Goal: Task Accomplishment & Management: Complete application form

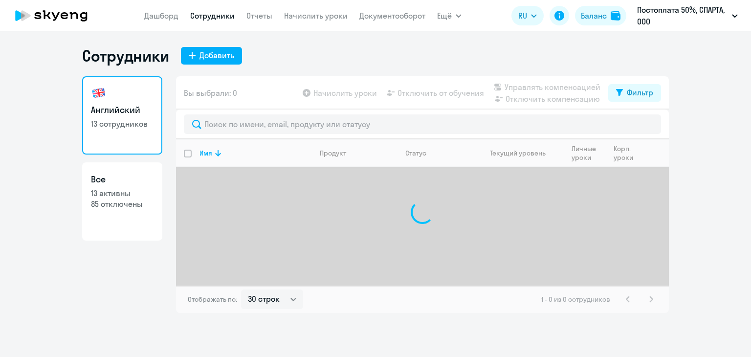
select select "30"
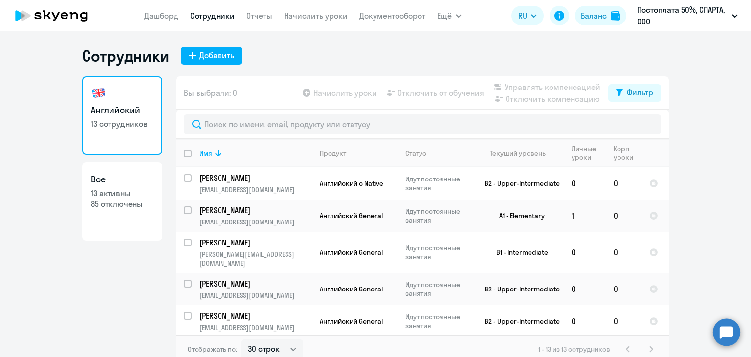
click at [722, 333] on circle at bounding box center [726, 331] width 27 height 27
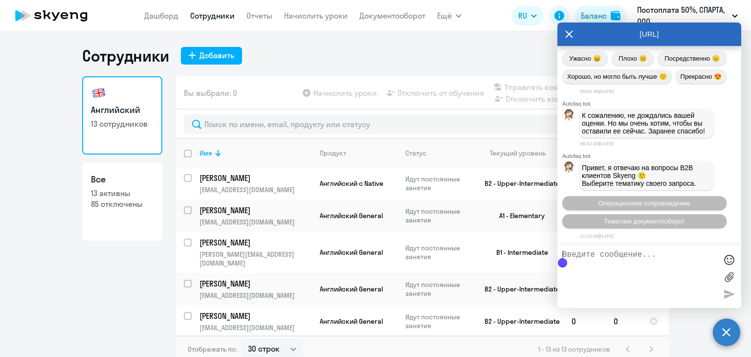
scroll to position [2111, 0]
click at [662, 261] on textarea at bounding box center [639, 276] width 154 height 53
type textarea "L"
click at [668, 281] on textarea "Добрый день, вопрос по аккаунту" at bounding box center [639, 276] width 154 height 53
click at [715, 253] on textarea "Добрый день, вопрос по аккаунту" at bounding box center [639, 276] width 154 height 53
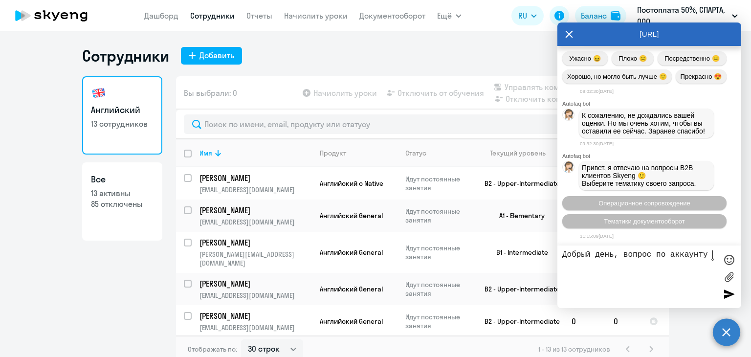
paste textarea "[EMAIL_ADDRESS][DOMAIN_NAME]"
click at [0, 0] on lt-div "Закрыть" at bounding box center [0, 0] width 0 height 0
paste textarea "[PHONE_NUMBER]"
click at [642, 284] on textarea "Добрый день, вопрос по аккаунту [EMAIL_ADDRESS][DOMAIN_NAME] [PHONE_NUMBER]." at bounding box center [639, 276] width 154 height 53
click at [645, 283] on textarea "Добрый день, вопрос по аккаунту [EMAIL_ADDRESS][DOMAIN_NAME] [PHONE_NUMBER]. Пр…" at bounding box center [639, 276] width 154 height 53
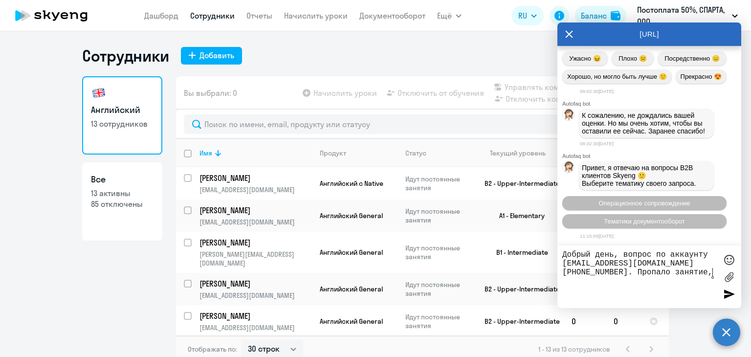
click at [710, 271] on textarea "Добрый день, вопрос по аккаунту [EMAIL_ADDRESS][DOMAIN_NAME] [PHONE_NUMBER]. Пр…" at bounding box center [639, 276] width 154 height 53
paste textarea "потому что они меня выкинули из группы)))"
click at [618, 283] on textarea "Добрый день, вопрос по аккаунту [EMAIL_ADDRESS][DOMAIN_NAME] [PHONE_NUMBER]. Пр…" at bounding box center [639, 276] width 154 height 53
click at [622, 282] on textarea "Добрый день, вопрос по аккаунту [EMAIL_ADDRESS][DOMAIN_NAME] [PHONE_NUMBER]. Пр…" at bounding box center [639, 276] width 154 height 53
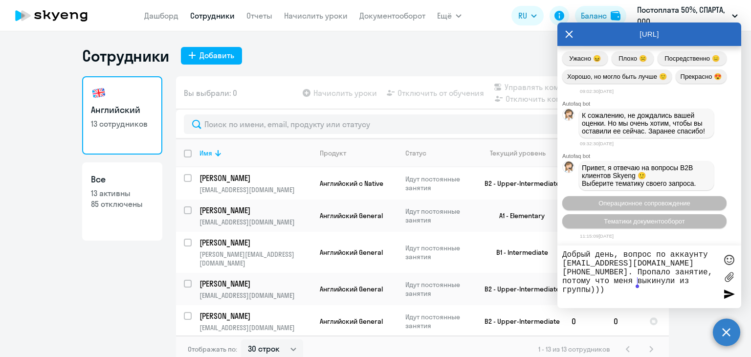
click at [622, 282] on textarea "Добрый день, вопрос по аккаунту [EMAIL_ADDRESS][DOMAIN_NAME] [PHONE_NUMBER]. Пр…" at bounding box center [639, 276] width 154 height 53
click at [704, 282] on textarea "Добрый день, вопрос по аккаунту [EMAIL_ADDRESS][DOMAIN_NAME] [PHONE_NUMBER]. Пр…" at bounding box center [639, 276] width 154 height 53
click at [608, 284] on textarea "Добрый день, вопрос по аккаунту [EMAIL_ADDRESS][DOMAIN_NAME] [PHONE_NUMBER]. Пр…" at bounding box center [639, 276] width 154 height 53
click at [708, 282] on textarea "Добрый день, вопрос по аккаунту [EMAIL_ADDRESS][DOMAIN_NAME] [PHONE_NUMBER]. Пр…" at bounding box center [639, 276] width 154 height 53
type textarea "Добрый день, вопрос по аккаунту [EMAIL_ADDRESS][DOMAIN_NAME] [PHONE_NUMBER]. Пр…"
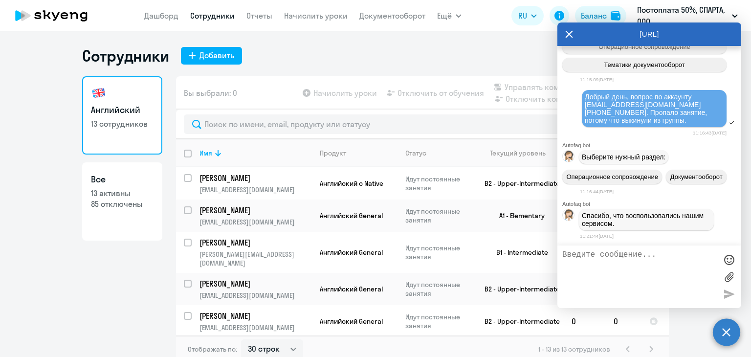
scroll to position [2289, 0]
click at [638, 216] on span "Спасибо, что воспользовались нашим сервисом." at bounding box center [644, 220] width 124 height 16
drag, startPoint x: 692, startPoint y: 99, endPoint x: 565, endPoint y: 75, distance: 129.8
click at [565, 89] on div "Добрый день, вопрос по аккаунту [EMAIL_ADDRESS][DOMAIN_NAME] [PHONE_NUMBER]. Пр…" at bounding box center [649, 109] width 184 height 40
copy span "Добрый день, вопрос по аккаунту [EMAIL_ADDRESS][DOMAIN_NAME] [PHONE_NUMBER]. Пр…"
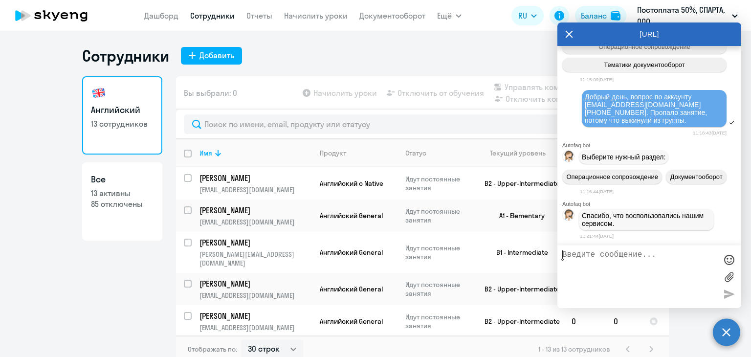
click at [606, 269] on textarea at bounding box center [639, 276] width 154 height 53
paste textarea "Добрый день, вопрос по аккаунту [EMAIL_ADDRESS][DOMAIN_NAME] [PHONE_NUMBER]. Пр…"
type textarea "Добрый день, вопрос по аккаунту [EMAIL_ADDRESS][DOMAIN_NAME] [PHONE_NUMBER]. Пр…"
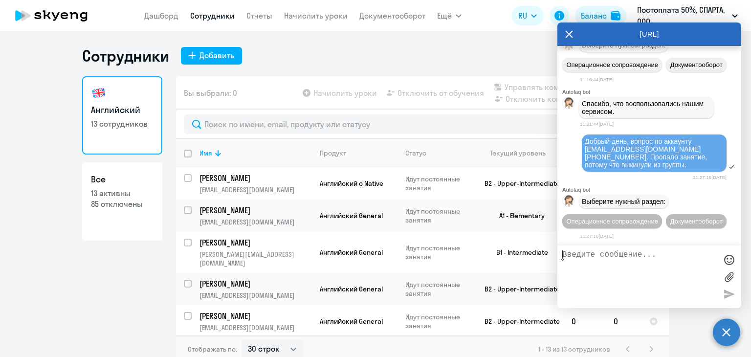
scroll to position [2422, 0]
click at [634, 218] on span "Операционное сопровождение" at bounding box center [612, 221] width 92 height 7
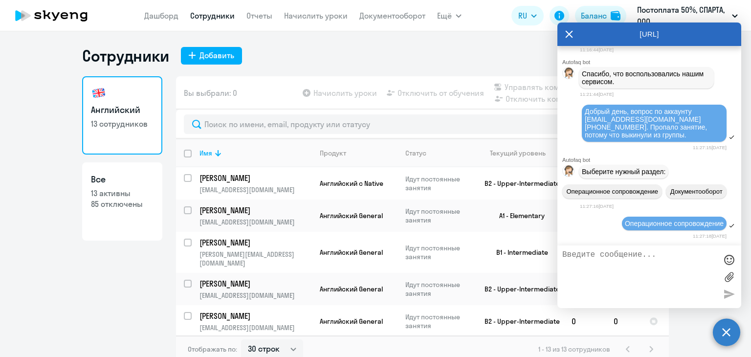
scroll to position [2511, 0]
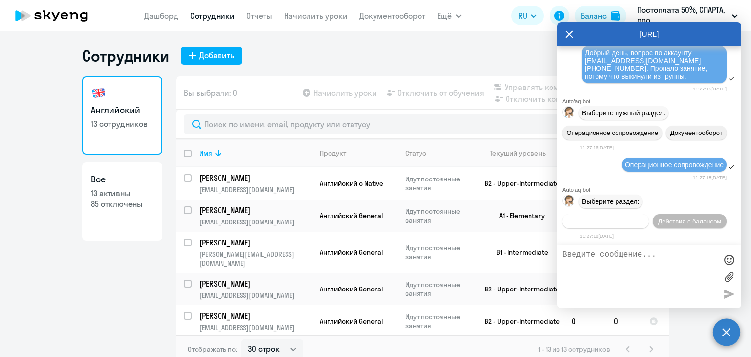
click at [628, 221] on span "Действия по сотрудникам" at bounding box center [606, 221] width 76 height 7
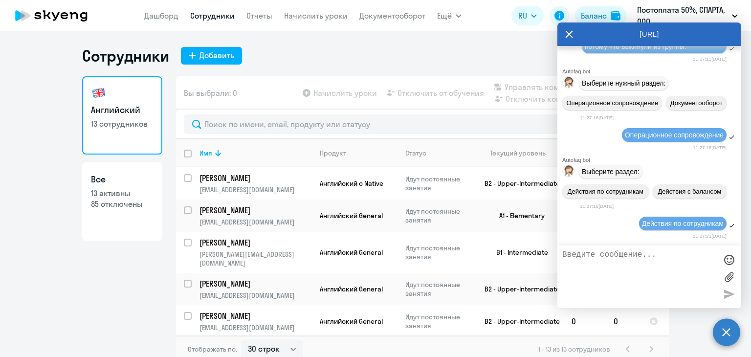
scroll to position [2657, 0]
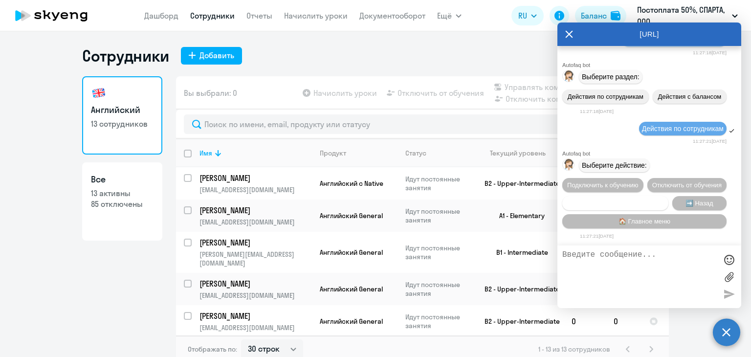
click at [632, 199] on span "Сотруднику нужна помощь" at bounding box center [614, 202] width 79 height 7
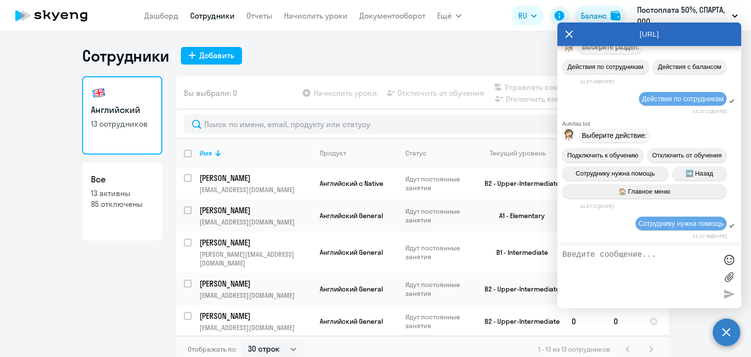
scroll to position [3007, 0]
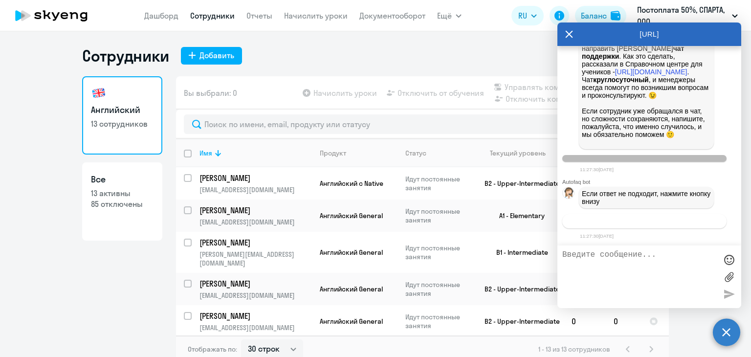
click at [635, 220] on span "Связаться с менеджером" at bounding box center [644, 221] width 75 height 7
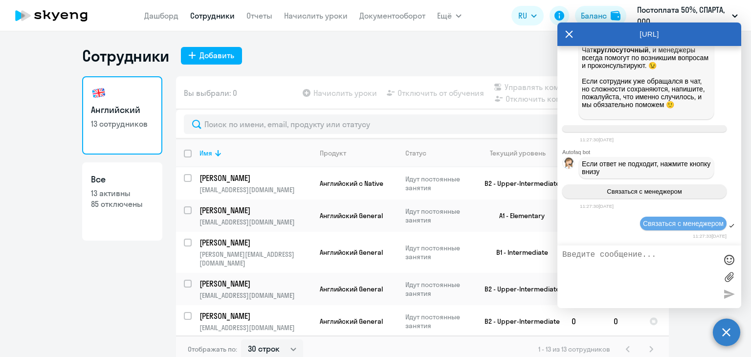
scroll to position [3037, 0]
click at [625, 263] on textarea at bounding box center [639, 276] width 154 height 53
paste textarea "Добрый день, вопрос по аккаунту [EMAIL_ADDRESS][DOMAIN_NAME] [PHONE_NUMBER]. Пр…"
type textarea "Добрый день, вопрос по аккаунту [EMAIL_ADDRESS][DOMAIN_NAME] [PHONE_NUMBER]. Пр…"
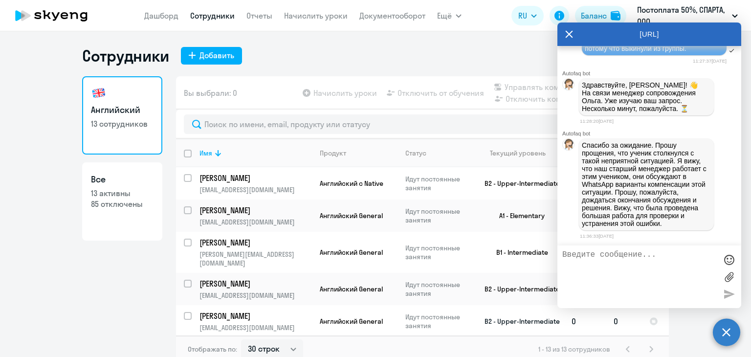
scroll to position [3276, 0]
drag, startPoint x: 668, startPoint y: 223, endPoint x: 582, endPoint y: 137, distance: 122.0
click at [582, 141] on p "Спасибо за ожидание. Прошу прощения, что ученик столкнулся с такой неприятной с…" at bounding box center [646, 184] width 129 height 86
copy p "Спасибо за ожидание. Прошу прощения, что ученик столкнулся с такой неприятной с…"
click at [584, 257] on textarea at bounding box center [639, 276] width 154 height 53
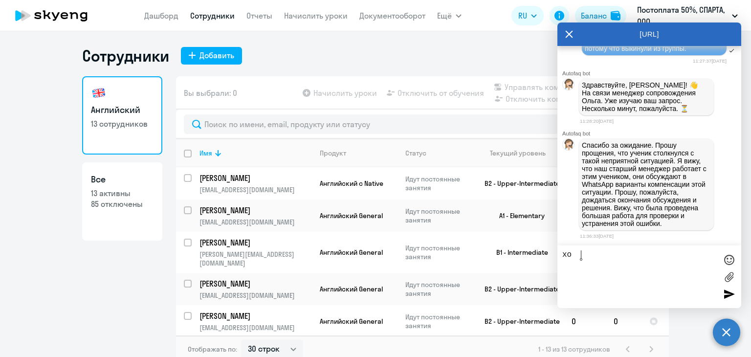
type textarea "х"
click at [718, 12] on p "Постоплата 50%, СПАРТА, ООО" at bounding box center [682, 15] width 91 height 23
drag, startPoint x: 691, startPoint y: 32, endPoint x: 692, endPoint y: 45, distance: 13.7
click at [692, 45] on div "[URL]" at bounding box center [649, 33] width 184 height 23
click at [566, 34] on icon at bounding box center [569, 33] width 8 height 23
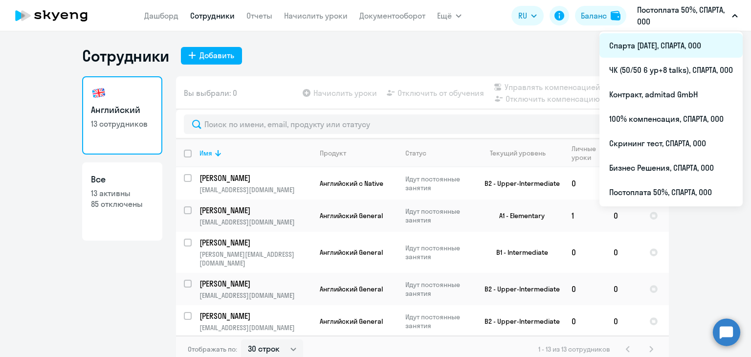
click at [697, 44] on li "Спарта [DATE], СПАРТА, ООО" at bounding box center [670, 45] width 143 height 24
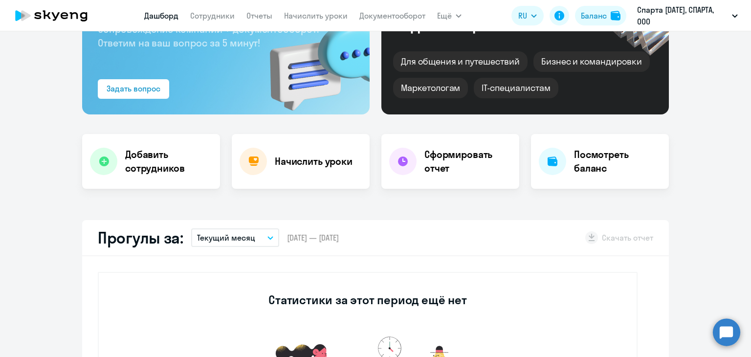
select select "30"
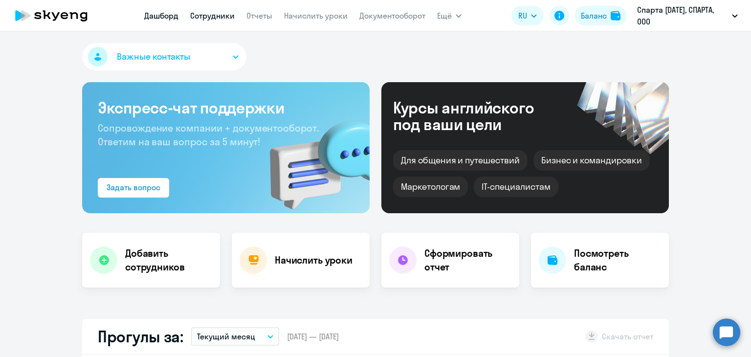
click at [211, 16] on link "Сотрудники" at bounding box center [212, 16] width 44 height 10
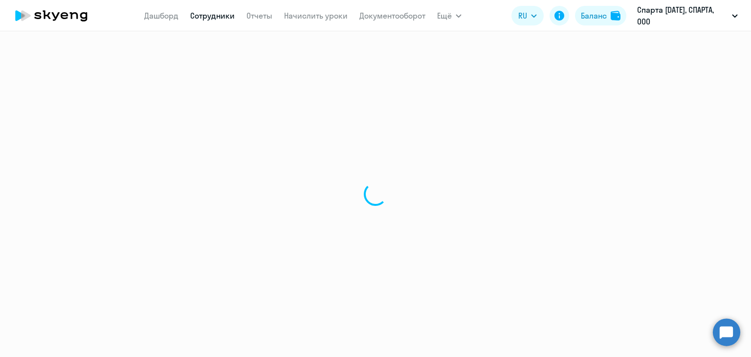
select select "30"
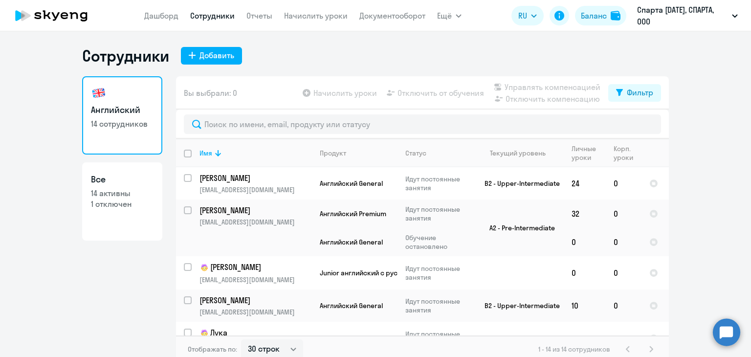
drag, startPoint x: 691, startPoint y: 117, endPoint x: 693, endPoint y: 97, distance: 20.1
click at [692, 117] on ng-component "Сотрудники Добавить Английский 14 сотрудников Все 14 активны 1 отключен Вы выбр…" at bounding box center [375, 204] width 751 height 317
click at [699, 253] on ng-component "Сотрудники Добавить Английский 14 сотрудников Все 14 активны 1 отключен Вы выбр…" at bounding box center [375, 204] width 751 height 317
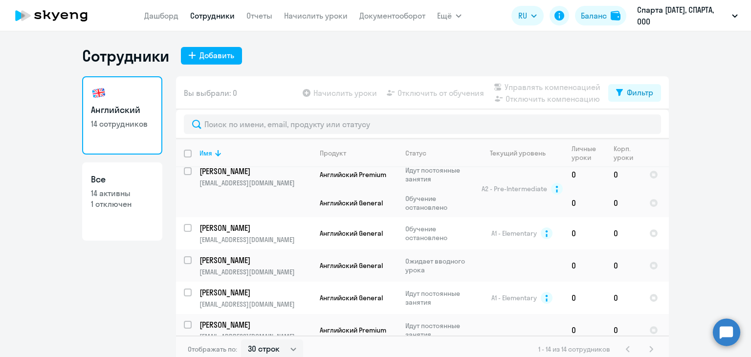
scroll to position [338, 0]
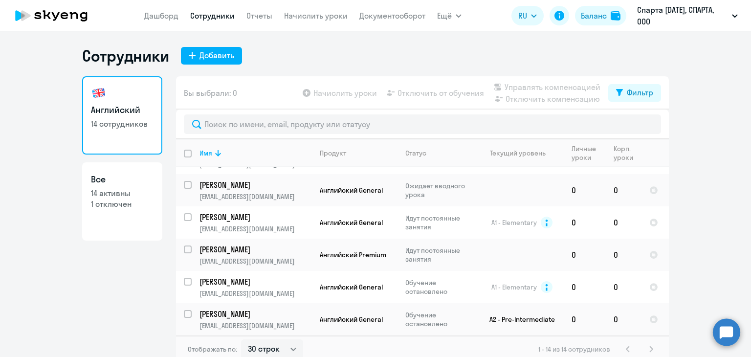
click at [729, 327] on circle at bounding box center [726, 331] width 27 height 27
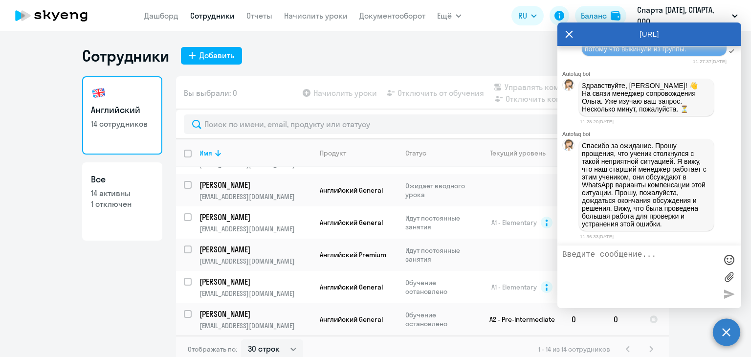
scroll to position [0, 0]
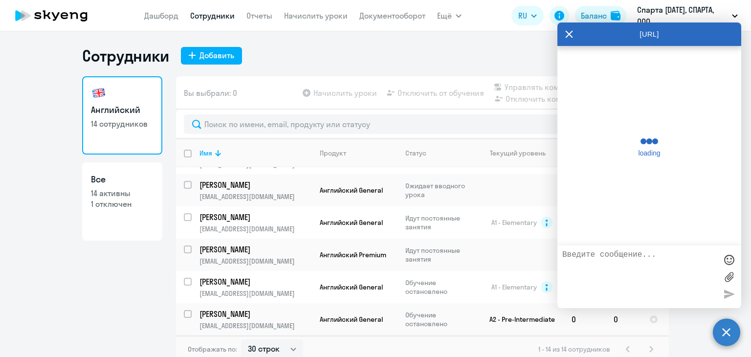
click at [688, 268] on textarea at bounding box center [639, 276] width 154 height 53
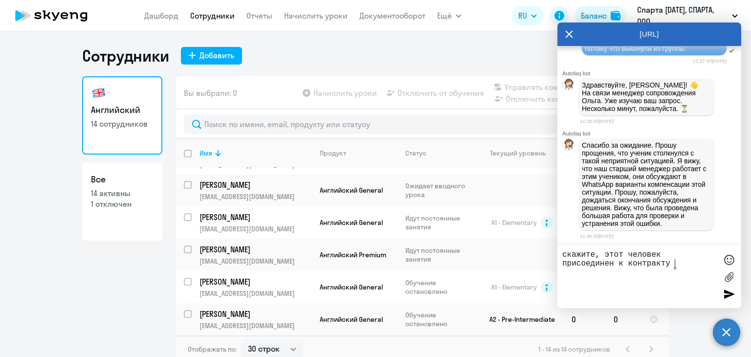
click at [589, 255] on textarea "скажите, этот человек присоединен к контракту" at bounding box center [639, 276] width 154 height 53
click at [0, 0] on lt-span "С кажите" at bounding box center [0, 0] width 0 height 0
click at [690, 263] on textarea "Скажите, этот человек присоединен к контракту" at bounding box center [639, 276] width 154 height 53
type textarea "Скажите, этот человек присоединен к контракту [PERSON_NAME]?"
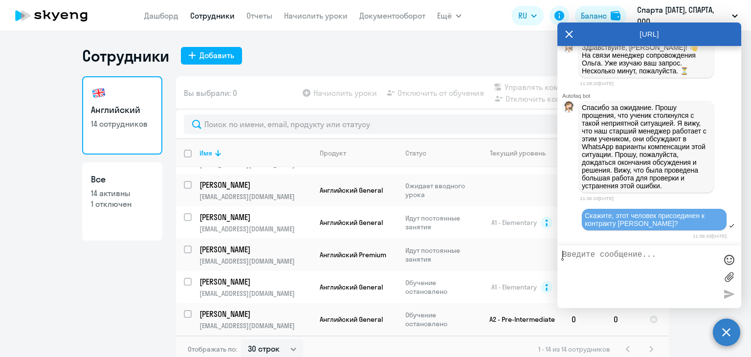
scroll to position [3315, 0]
type textarea "не могу найти"
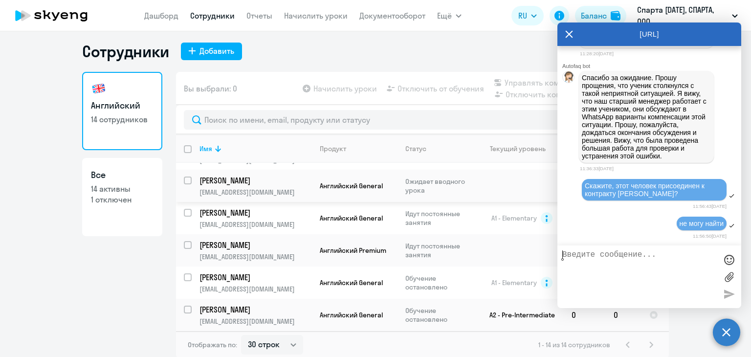
scroll to position [6, 0]
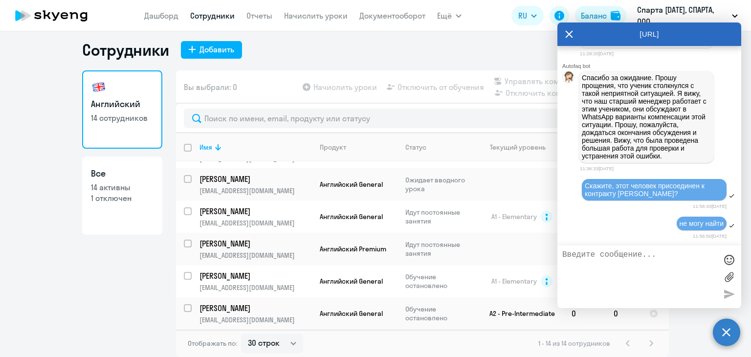
click at [19, 271] on ng-component "Сотрудники Добавить Английский 14 сотрудников Все 14 активны 1 отключен Вы выбр…" at bounding box center [375, 198] width 751 height 317
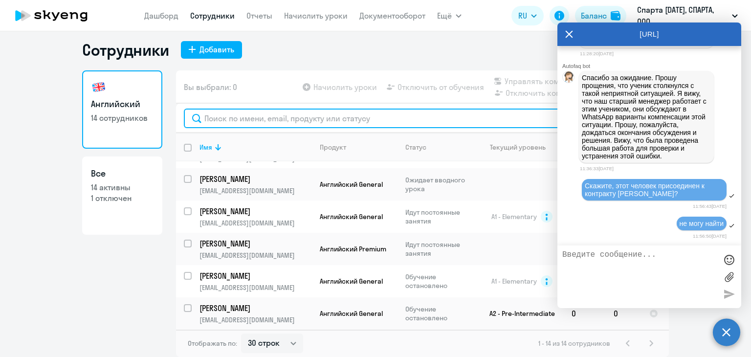
click at [284, 118] on input "text" at bounding box center [422, 119] width 477 height 20
paste input "[EMAIL_ADDRESS][DOMAIN_NAME]"
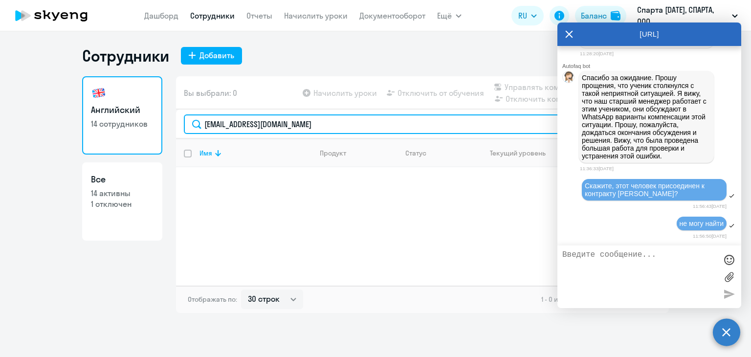
scroll to position [0, 0]
type input "[EMAIL_ADDRESS][DOMAIN_NAME]"
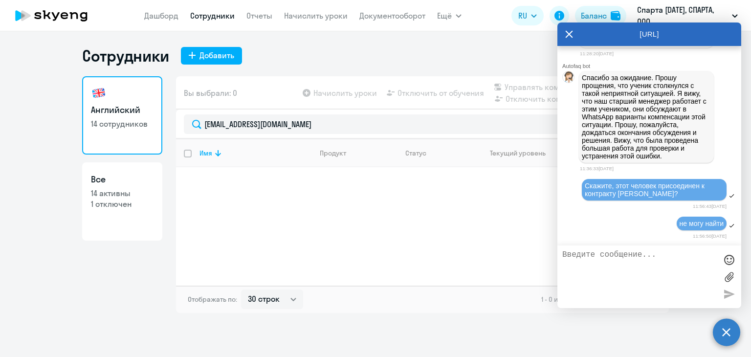
click at [569, 33] on icon at bounding box center [569, 33] width 8 height 23
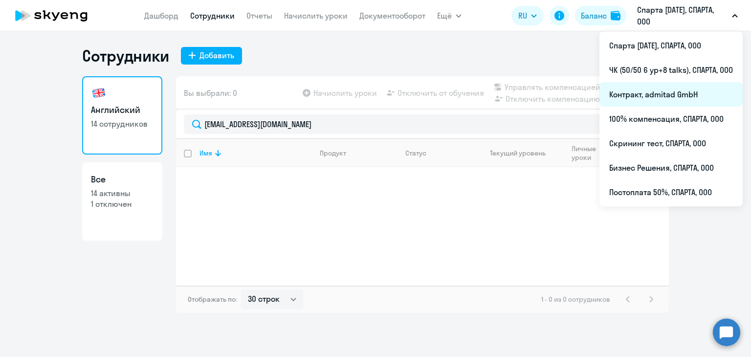
click at [689, 88] on li "Контракт, admitad GmbH" at bounding box center [670, 94] width 143 height 24
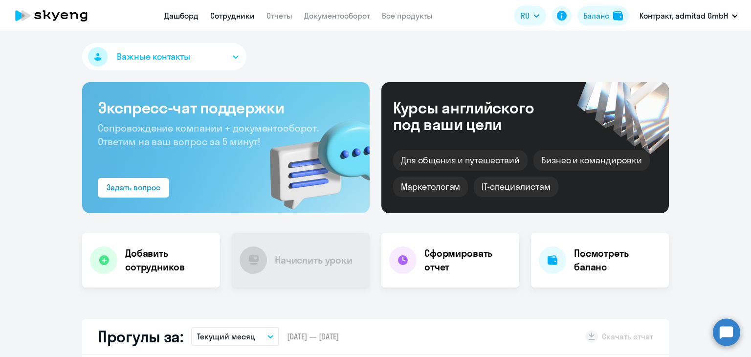
click at [217, 16] on link "Сотрудники" at bounding box center [232, 16] width 44 height 10
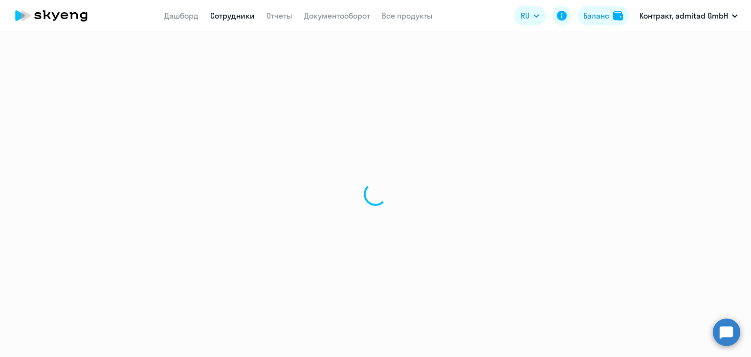
select select "30"
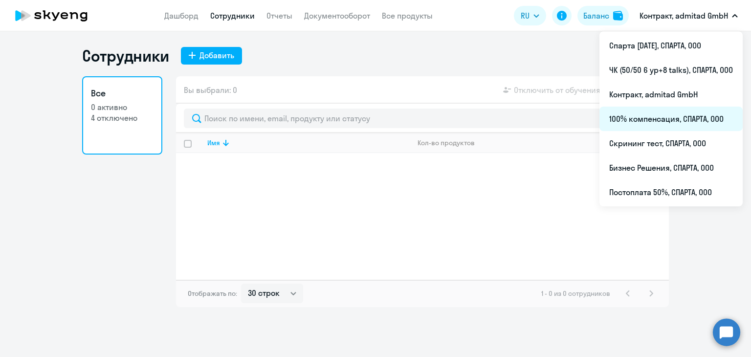
click at [671, 122] on li "100% компенсация, СПАРТА, ООО" at bounding box center [670, 119] width 143 height 24
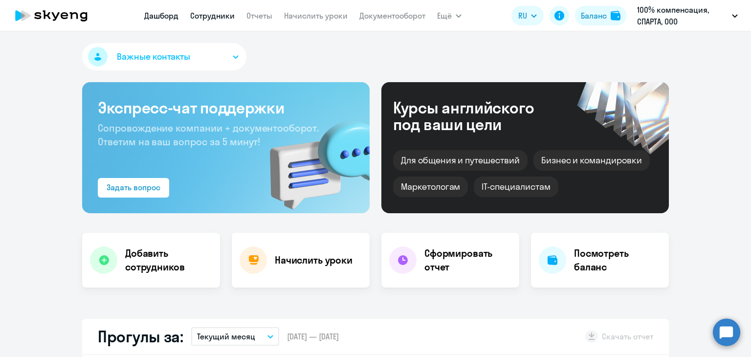
click at [213, 20] on link "Сотрудники" at bounding box center [212, 16] width 44 height 10
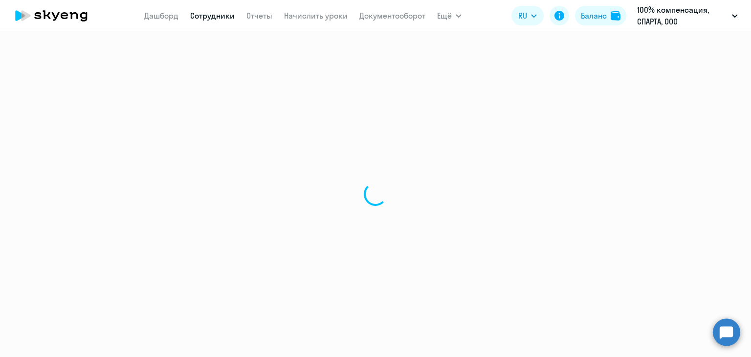
select select "30"
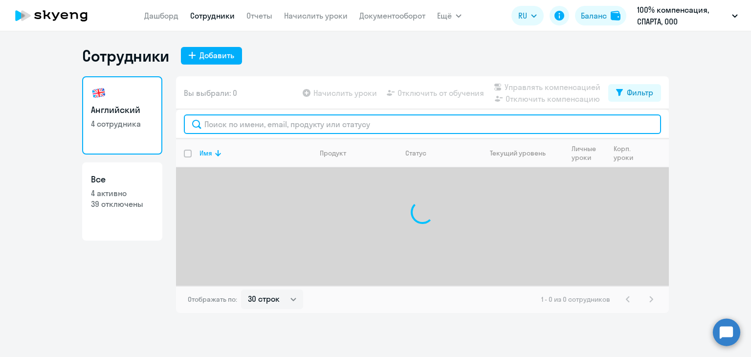
click at [270, 118] on input "text" at bounding box center [422, 124] width 477 height 20
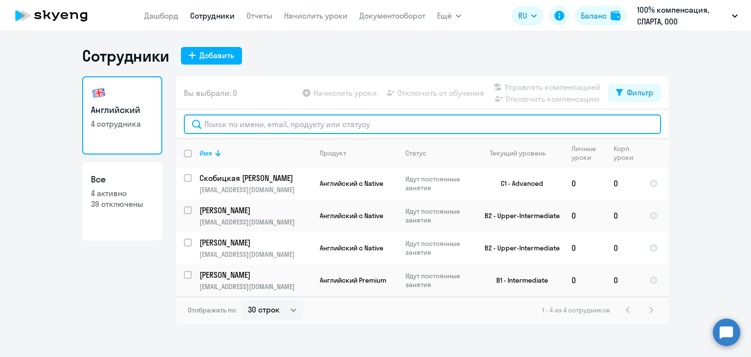
paste input "[EMAIL_ADDRESS][DOMAIN_NAME]"
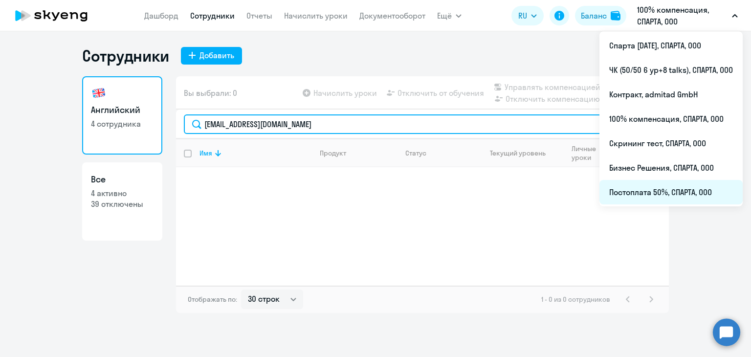
type input "[EMAIL_ADDRESS][DOMAIN_NAME]"
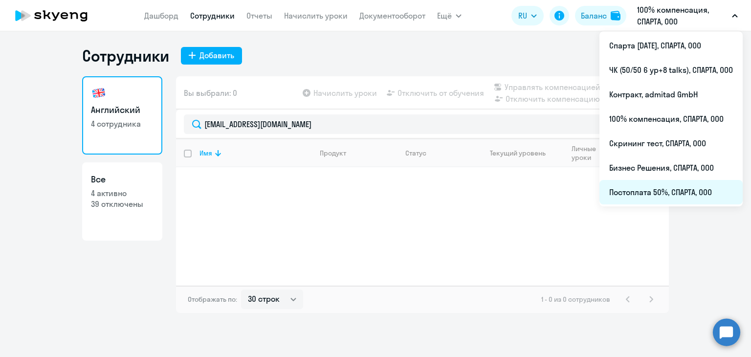
click at [702, 187] on li "Постоплата 50%, СПАРТА, ООО" at bounding box center [670, 192] width 143 height 24
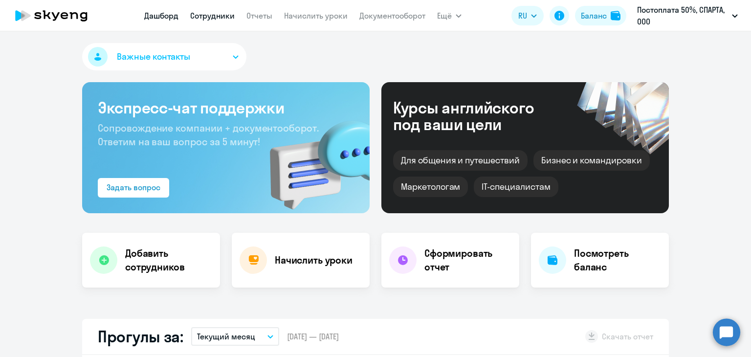
click at [201, 15] on link "Сотрудники" at bounding box center [212, 16] width 44 height 10
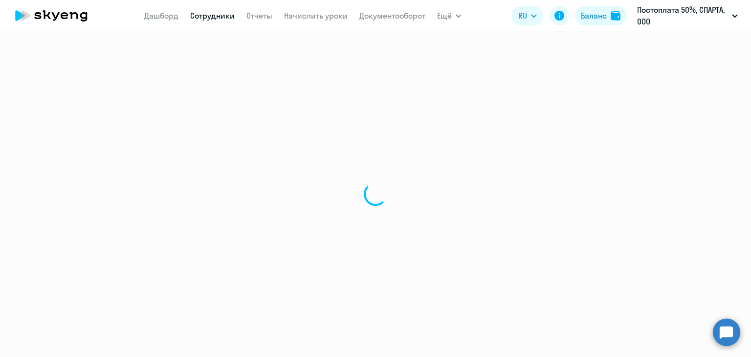
select select "30"
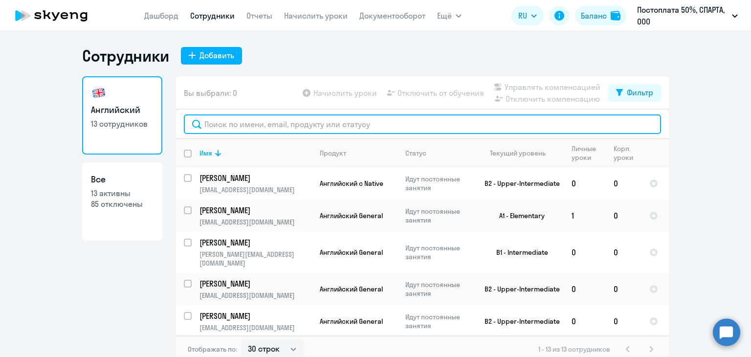
click at [290, 126] on input "text" at bounding box center [422, 124] width 477 height 20
paste input "[EMAIL_ADDRESS][DOMAIN_NAME]"
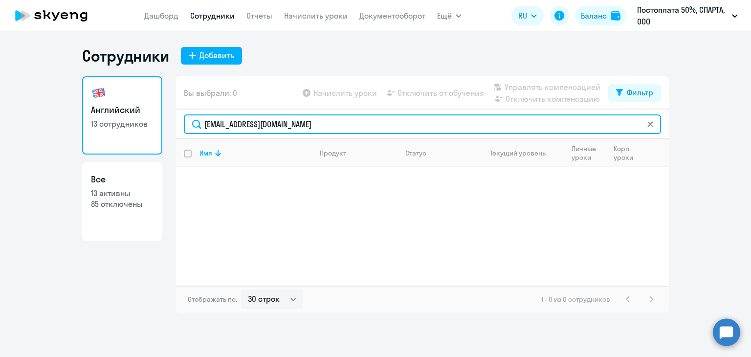
type input "[EMAIL_ADDRESS][DOMAIN_NAME]"
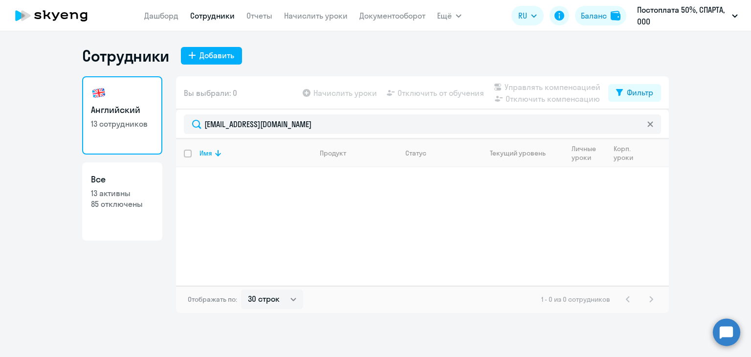
click at [729, 331] on circle at bounding box center [726, 331] width 27 height 27
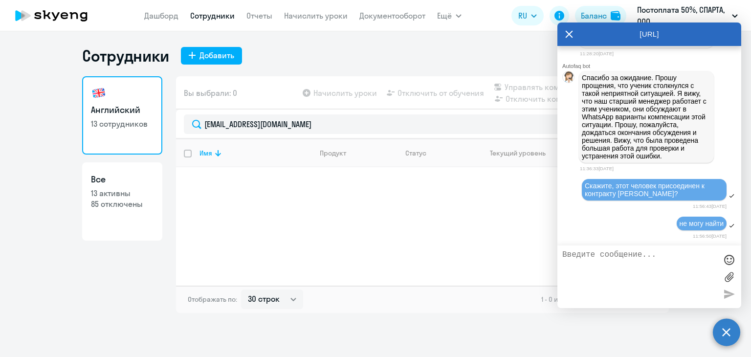
click at [665, 327] on div "Сотрудники Добавить Английский 13 сотрудников Все 13 активны 85 отключены Вы вы…" at bounding box center [375, 194] width 751 height 326
click at [571, 34] on icon at bounding box center [569, 33] width 8 height 23
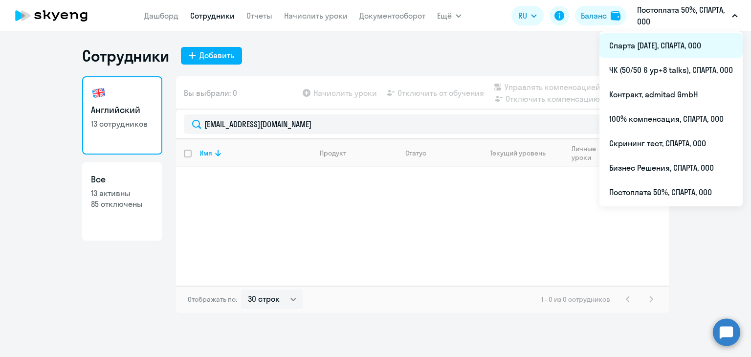
click at [684, 51] on li "Спарта [DATE], СПАРТА, ООО" at bounding box center [670, 45] width 143 height 24
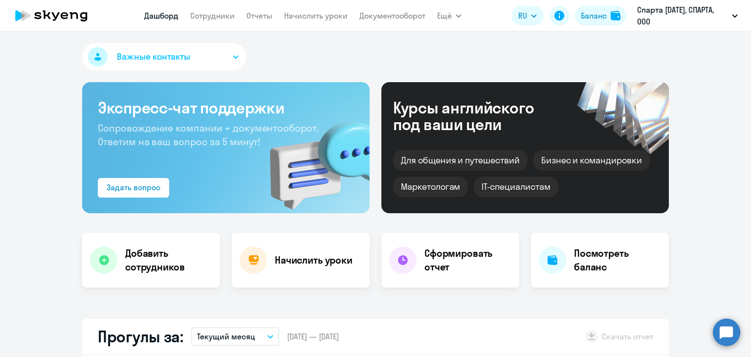
select select "30"
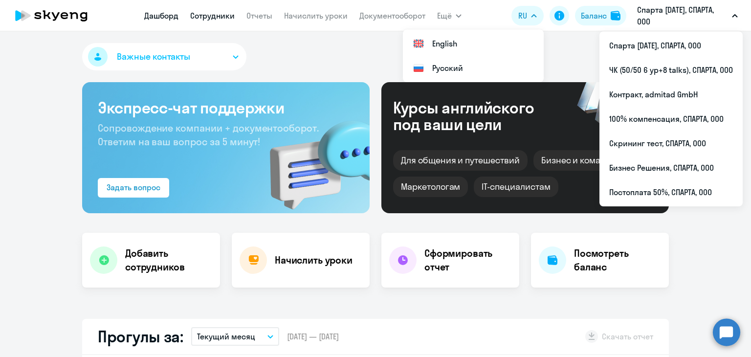
click at [206, 20] on link "Сотрудники" at bounding box center [212, 16] width 44 height 10
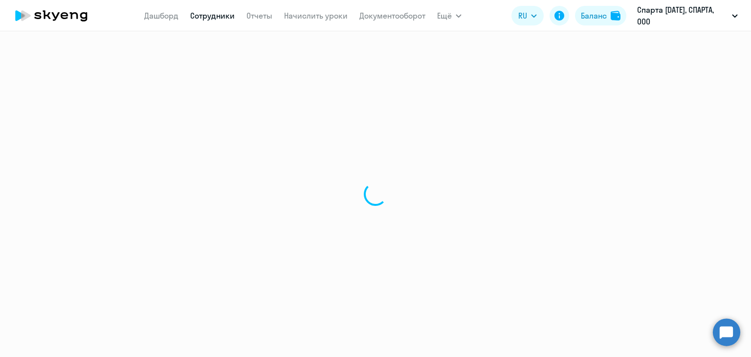
select select "30"
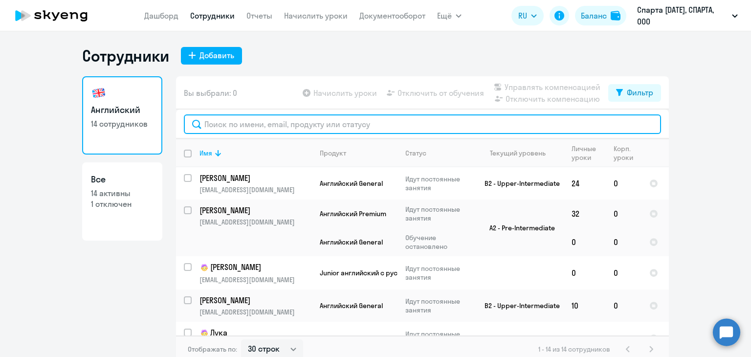
click at [266, 125] on input "text" at bounding box center [422, 124] width 477 height 20
paste input "[EMAIL_ADDRESS][DOMAIN_NAME]"
type input "[EMAIL_ADDRESS][DOMAIN_NAME]"
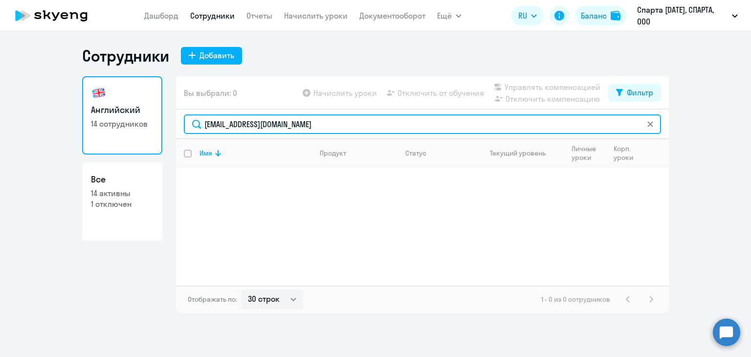
drag, startPoint x: 352, startPoint y: 125, endPoint x: 197, endPoint y: 125, distance: 154.5
click at [197, 125] on input "[EMAIL_ADDRESS][DOMAIN_NAME]" at bounding box center [422, 124] width 477 height 20
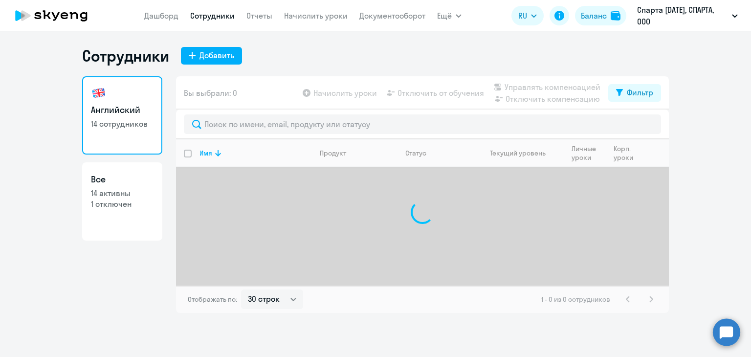
click at [108, 259] on div "Английский 14 сотрудников Все 14 активны 1 отключен" at bounding box center [122, 194] width 80 height 237
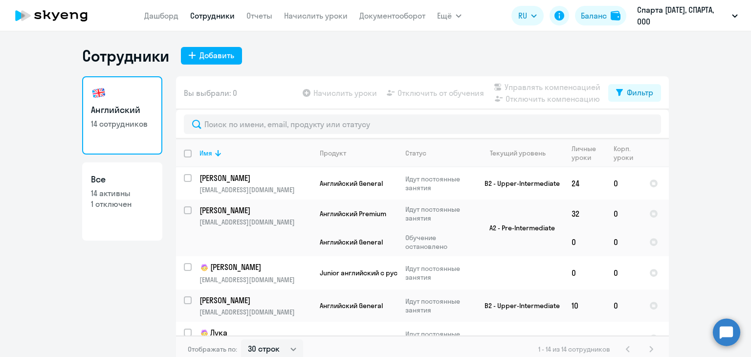
click at [716, 106] on ng-component "Сотрудники Добавить Английский 14 сотрудников Все 14 активны 1 отключен Вы выбр…" at bounding box center [375, 204] width 751 height 317
click at [131, 195] on p "14 активны" at bounding box center [122, 193] width 63 height 11
select select "30"
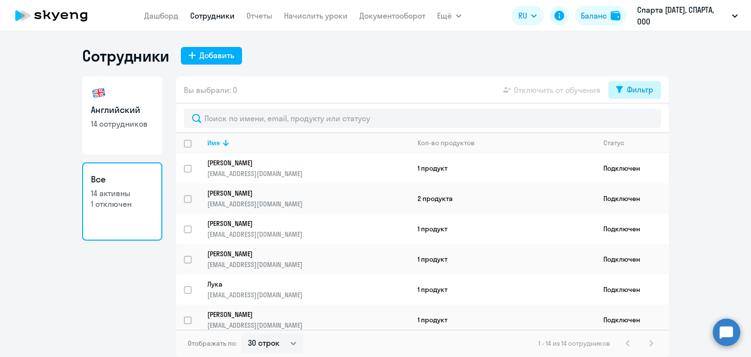
click at [618, 89] on icon at bounding box center [619, 89] width 7 height 7
click at [648, 121] on span at bounding box center [644, 122] width 17 height 10
click at [636, 121] on input "checkbox" at bounding box center [636, 121] width 0 height 0
checkbox input "true"
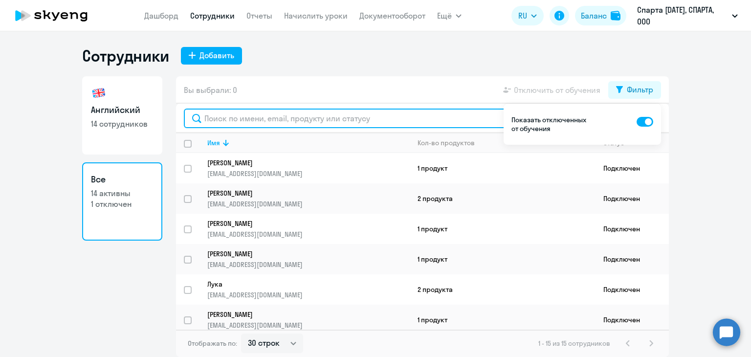
click at [309, 114] on input "text" at bounding box center [422, 119] width 477 height 20
paste input "[EMAIL_ADDRESS][DOMAIN_NAME]"
type input "[EMAIL_ADDRESS][DOMAIN_NAME]"
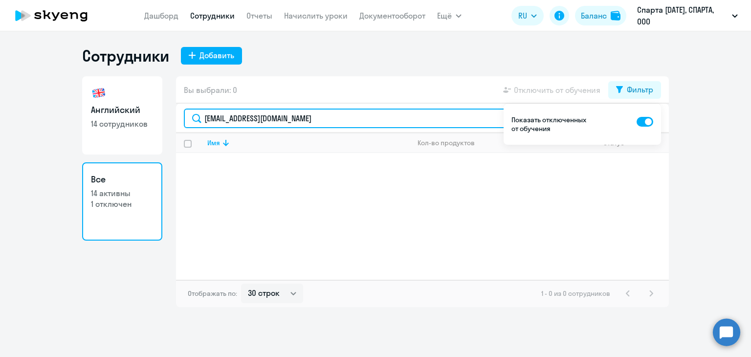
drag, startPoint x: 342, startPoint y: 120, endPoint x: 149, endPoint y: 120, distance: 193.1
click at [149, 120] on div "Английский 14 сотрудников Все 14 активны 1 отключен Вы выбрали: 0 Отключить от …" at bounding box center [375, 191] width 587 height 231
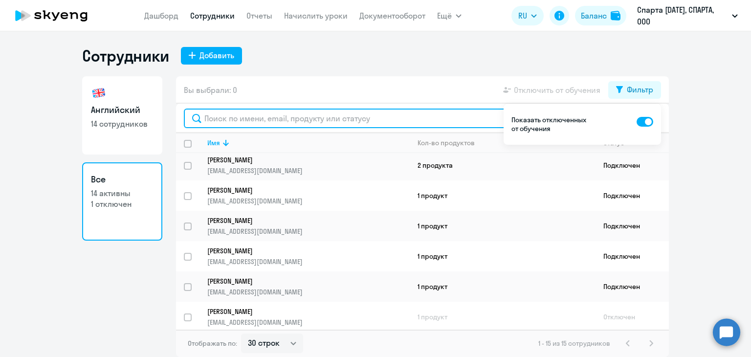
scroll to position [284, 0]
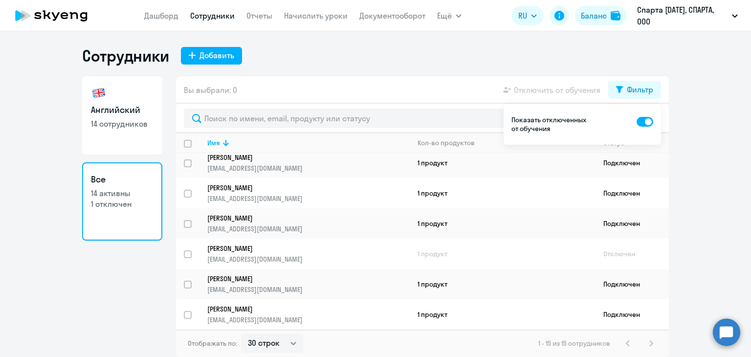
click at [693, 116] on ng-component "Сотрудники Добавить Английский 14 сотрудников Все 14 активны 1 отключен Вы выбр…" at bounding box center [375, 201] width 751 height 311
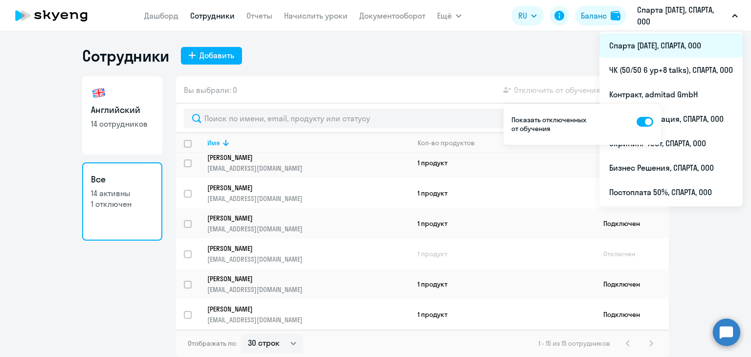
click at [704, 52] on li "Спарта [DATE], СПАРТА, ООО" at bounding box center [670, 45] width 143 height 24
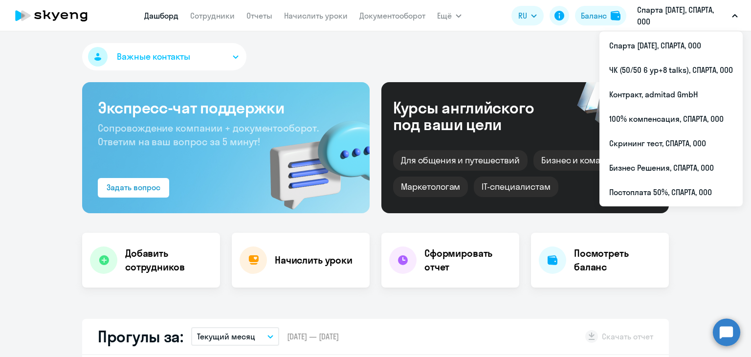
select select "30"
click at [689, 111] on li "100% компенсация, СПАРТА, ООО" at bounding box center [670, 119] width 143 height 24
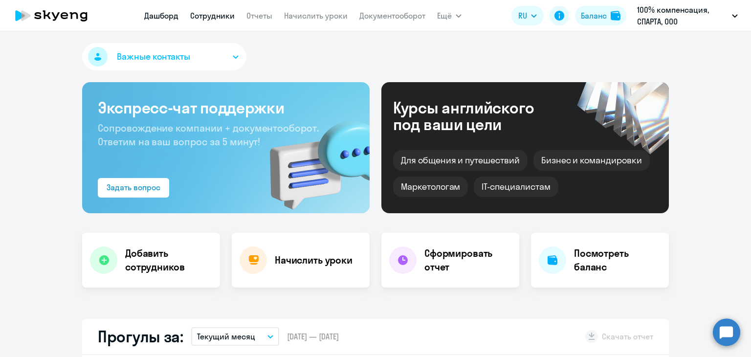
click at [221, 14] on link "Сотрудники" at bounding box center [212, 16] width 44 height 10
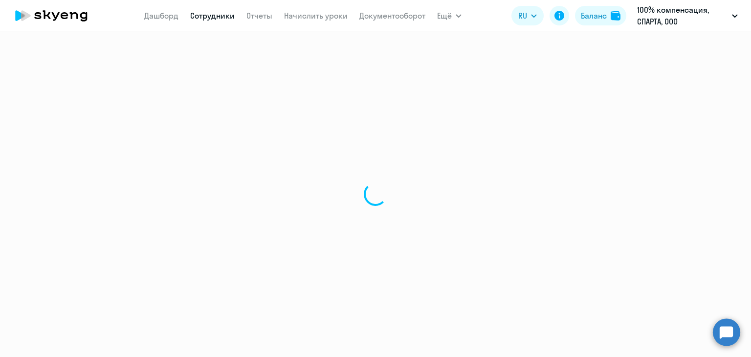
select select "30"
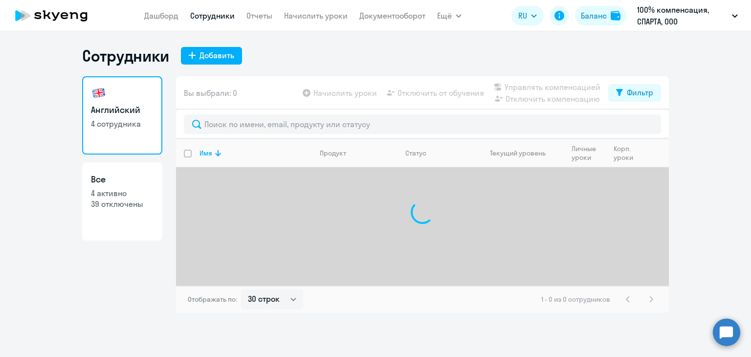
click at [125, 201] on p "39 отключены" at bounding box center [122, 203] width 63 height 11
select select "30"
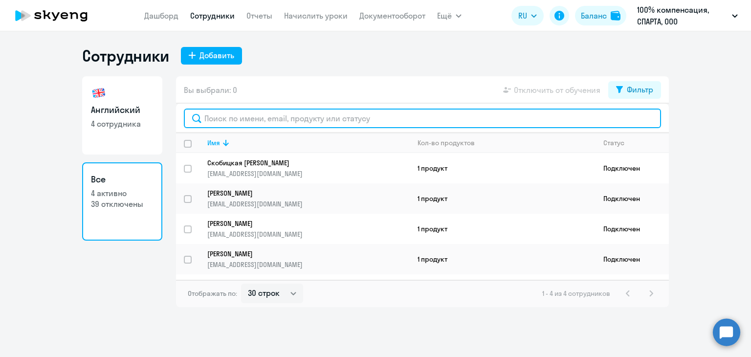
click at [285, 120] on input "text" at bounding box center [422, 119] width 477 height 20
paste input "[EMAIL_ADDRESS][DOMAIN_NAME]"
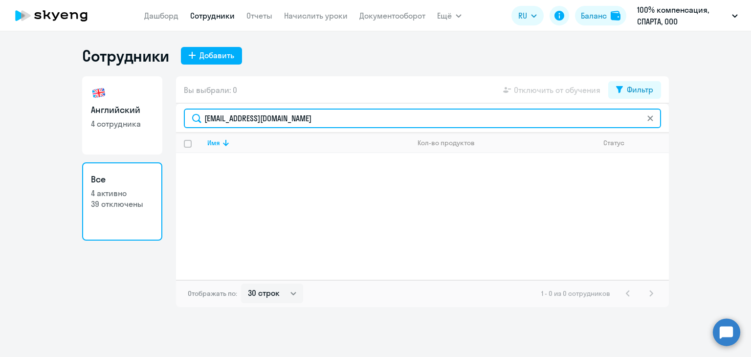
type input "[EMAIL_ADDRESS][DOMAIN_NAME]"
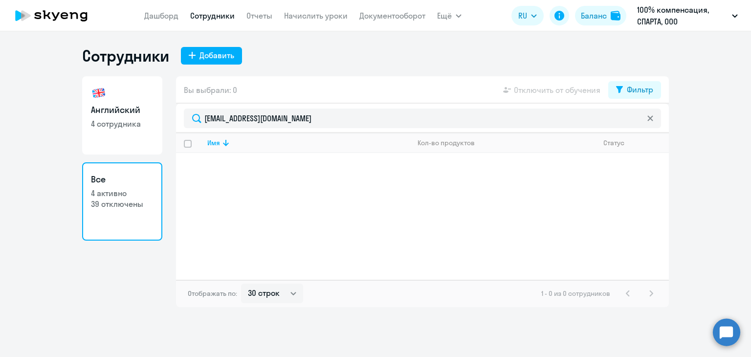
click at [650, 121] on icon at bounding box center [650, 118] width 6 height 6
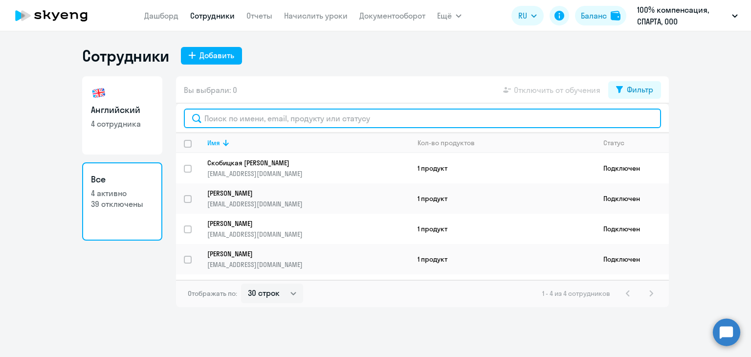
click at [258, 114] on input "text" at bounding box center [422, 119] width 477 height 20
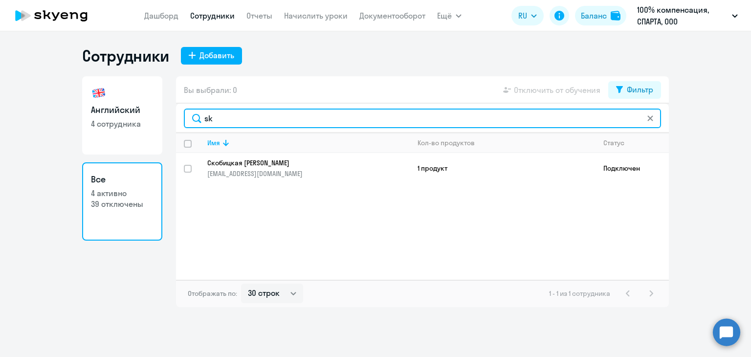
type input "s"
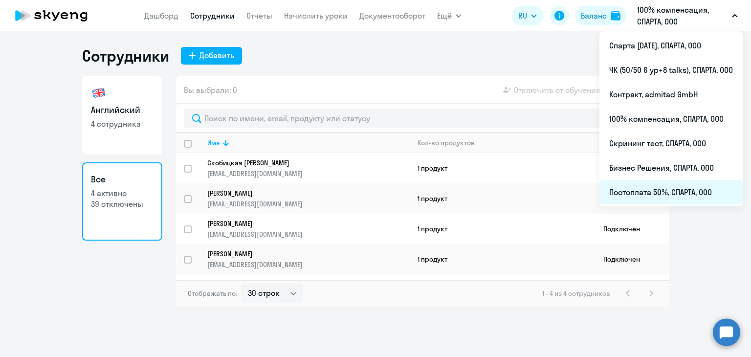
click at [672, 186] on li "Постоплата 50%, СПАРТА, ООО" at bounding box center [670, 192] width 143 height 24
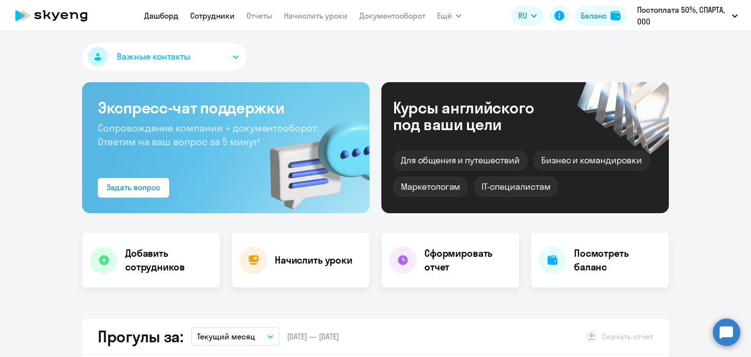
click at [210, 15] on link "Сотрудники" at bounding box center [212, 16] width 44 height 10
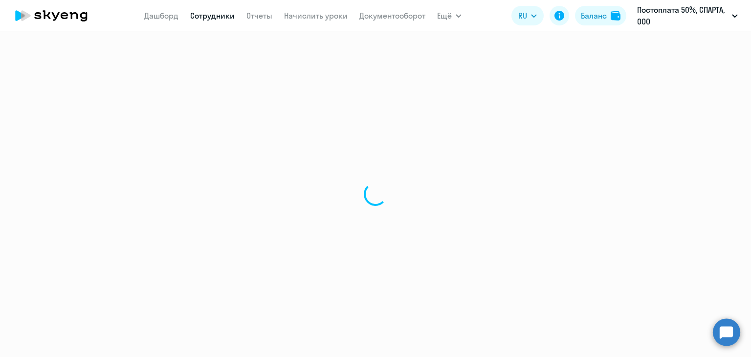
select select "30"
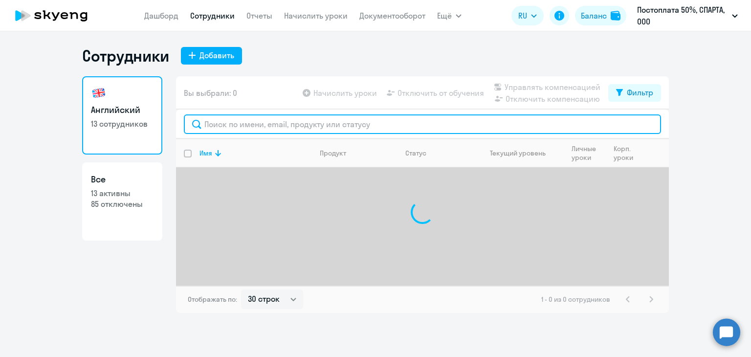
click at [253, 120] on input "text" at bounding box center [422, 124] width 477 height 20
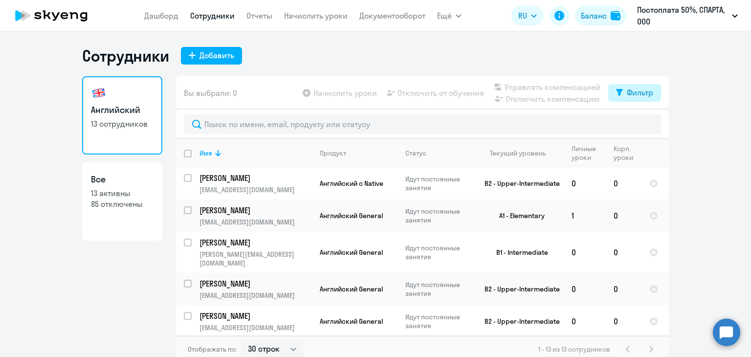
click at [651, 92] on button "Фильтр" at bounding box center [634, 93] width 53 height 18
click at [640, 122] on span at bounding box center [641, 125] width 17 height 10
click at [633, 124] on input "checkbox" at bounding box center [632, 124] width 0 height 0
checkbox input "true"
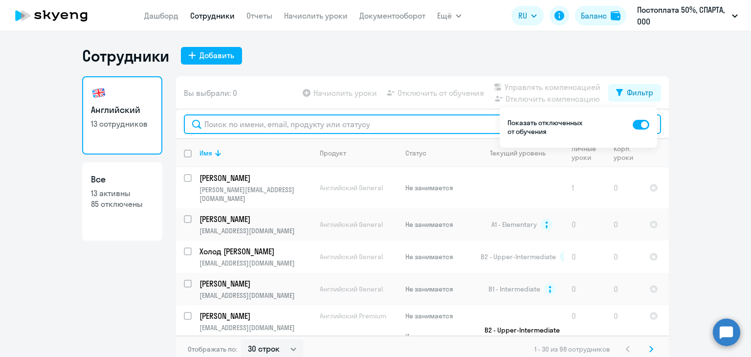
click at [365, 122] on input "text" at bounding box center [422, 124] width 477 height 20
paste input "[EMAIL_ADDRESS][DOMAIN_NAME]"
type input "[EMAIL_ADDRESS][DOMAIN_NAME]"
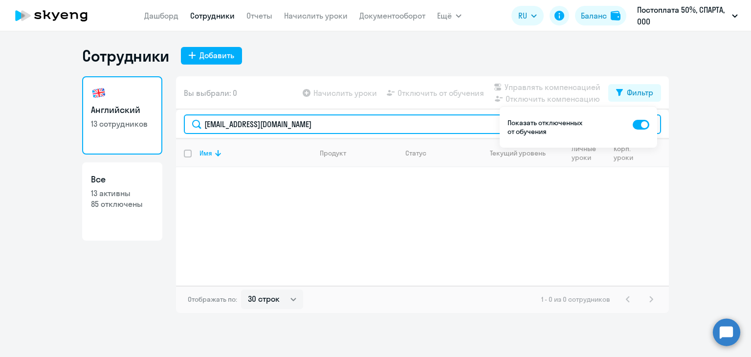
drag, startPoint x: 365, startPoint y: 122, endPoint x: 198, endPoint y: 119, distance: 166.7
click at [198, 119] on input "[EMAIL_ADDRESS][DOMAIN_NAME]" at bounding box center [422, 124] width 477 height 20
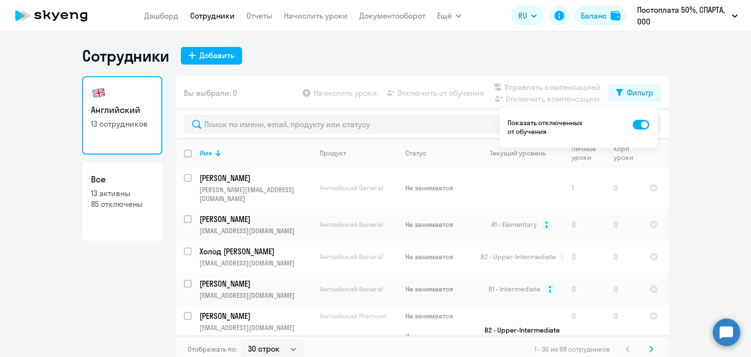
click at [724, 333] on circle at bounding box center [726, 331] width 27 height 27
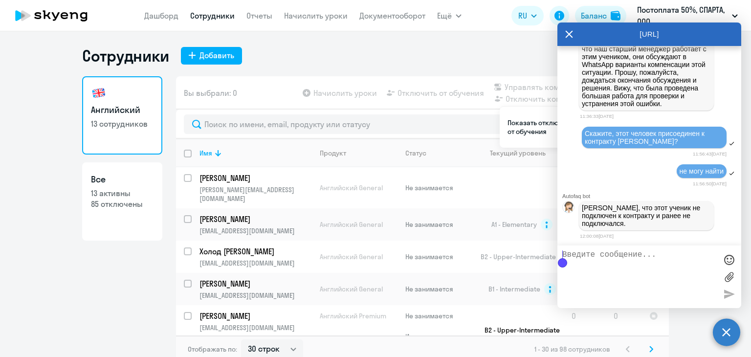
scroll to position [3390, 0]
type textarea "j"
drag, startPoint x: 697, startPoint y: 223, endPoint x: 584, endPoint y: 216, distance: 113.6
click at [584, 216] on p "[PERSON_NAME], что этот ученик не подключен к контракту и ранее не подключался." at bounding box center [646, 215] width 129 height 23
copy p "[PERSON_NAME], что этот ученик не подключен к контракту и ранее не подключался."
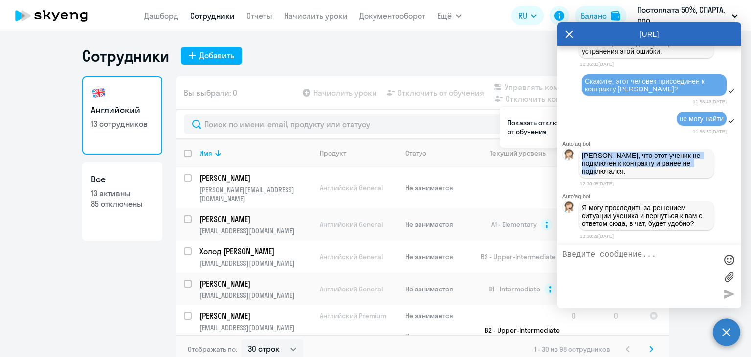
scroll to position [3445, 0]
click at [637, 259] on textarea at bounding box center [639, 276] width 154 height 53
type textarea "да"
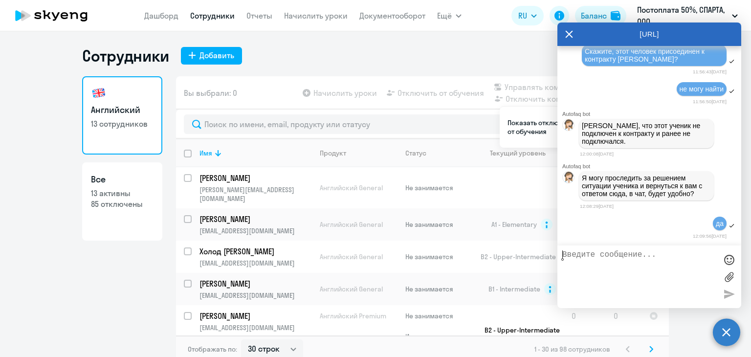
scroll to position [3475, 0]
click at [354, 48] on div "Сотрудники Добавить" at bounding box center [375, 56] width 587 height 20
click at [572, 30] on icon at bounding box center [569, 33] width 8 height 23
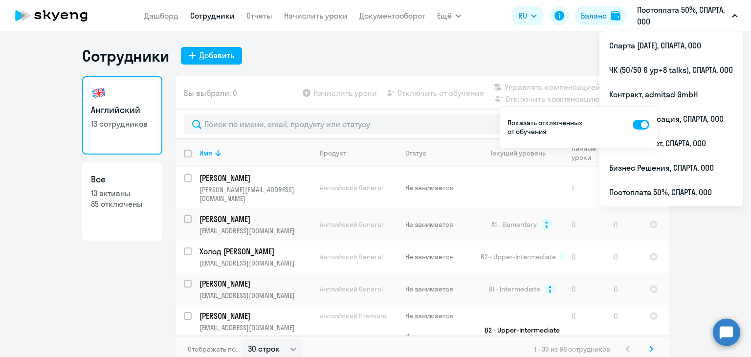
click at [710, 16] on p "Постоплата 50%, СПАРТА, ООО" at bounding box center [682, 15] width 91 height 23
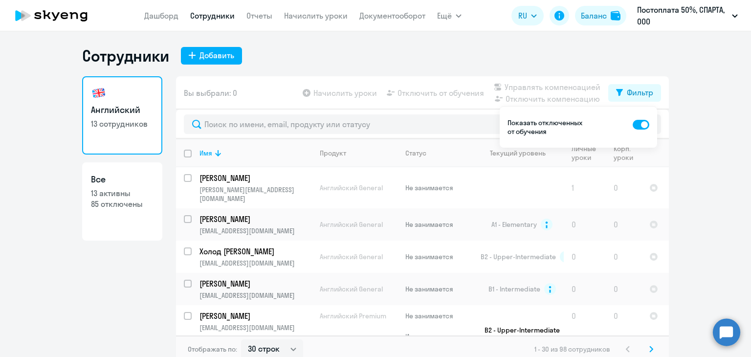
click at [710, 16] on p "Постоплата 50%, СПАРТА, ООО" at bounding box center [682, 15] width 91 height 23
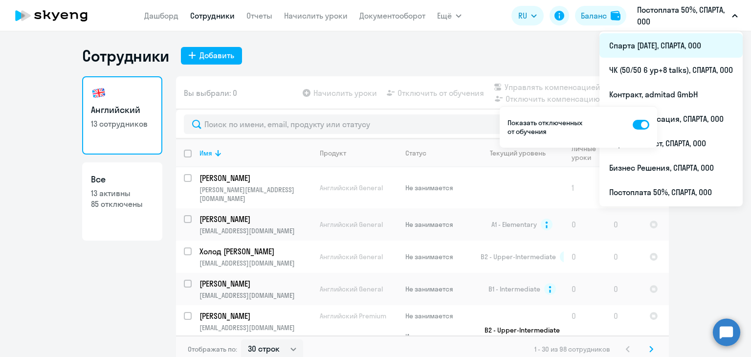
click at [700, 42] on li "Спарта [DATE], СПАРТА, ООО" at bounding box center [670, 45] width 143 height 24
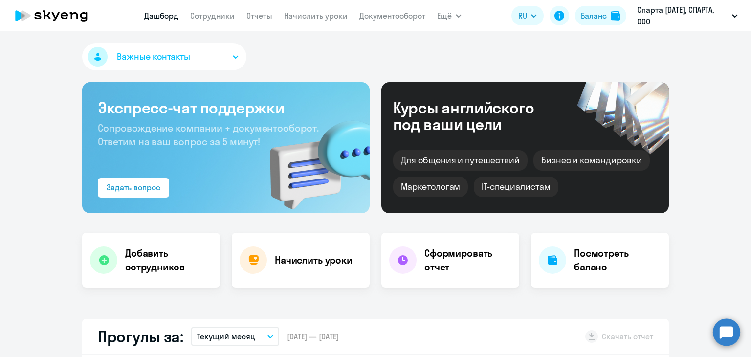
select select "30"
click at [224, 15] on link "Сотрудники" at bounding box center [212, 16] width 44 height 10
select select "30"
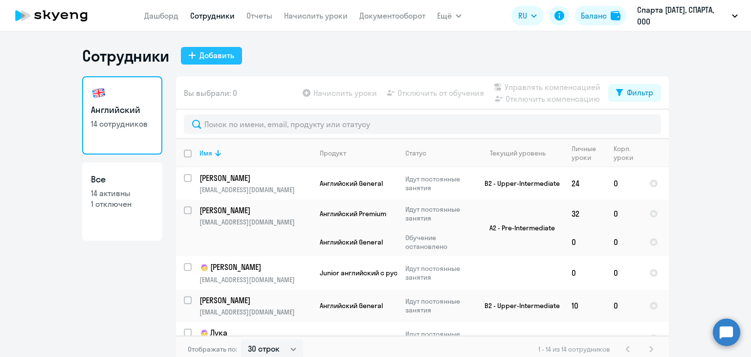
click at [201, 51] on div "Добавить" at bounding box center [216, 55] width 35 height 12
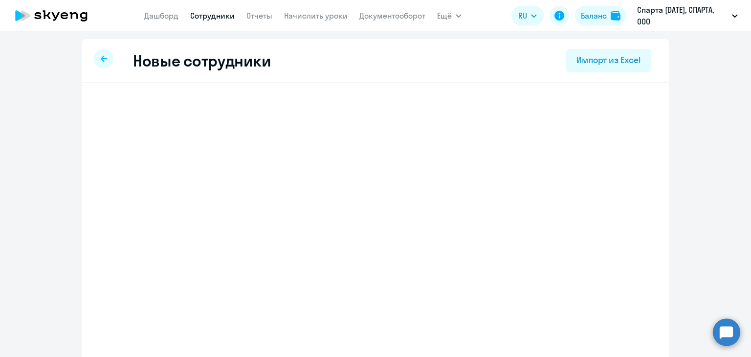
select select "english_adult_not_native_speaker"
select select "3"
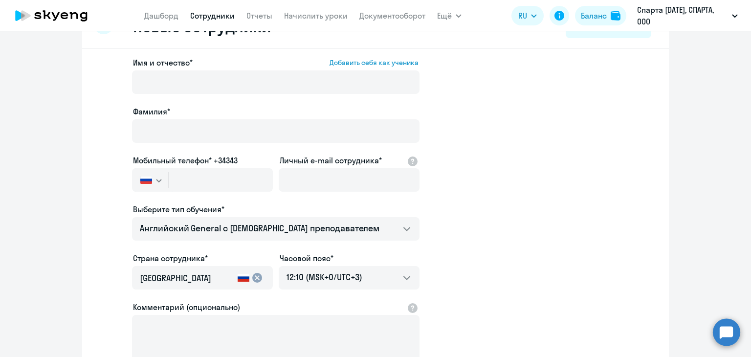
scroll to position [49, 0]
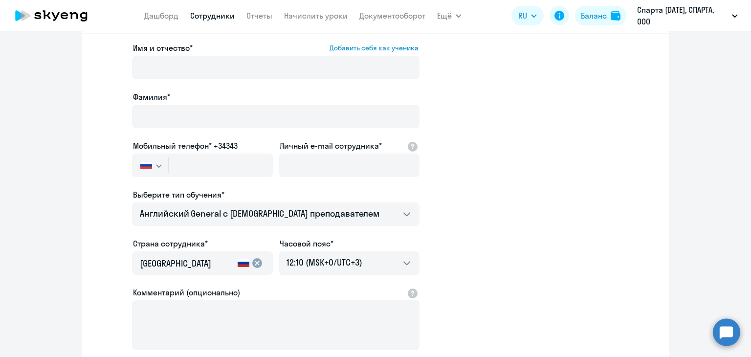
click at [677, 129] on ng-component "Новые сотрудники Импорт из Excel Имя и отчество* Добавить себя как ученика [PER…" at bounding box center [375, 227] width 751 height 474
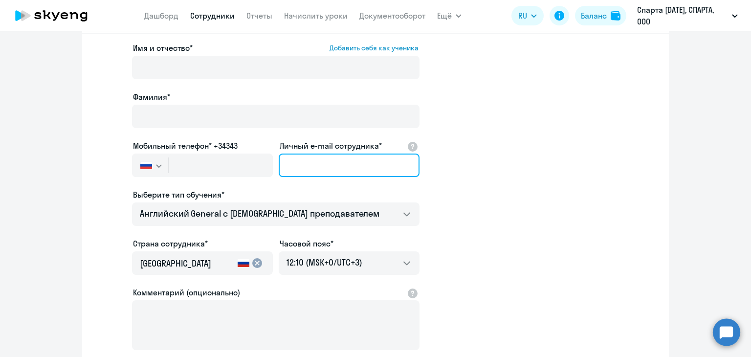
click at [286, 164] on input "Личный e-mail сотрудника*" at bounding box center [349, 164] width 141 height 23
paste input "[EMAIL_ADDRESS][DOMAIN_NAME]"
type input "[EMAIL_ADDRESS][DOMAIN_NAME]"
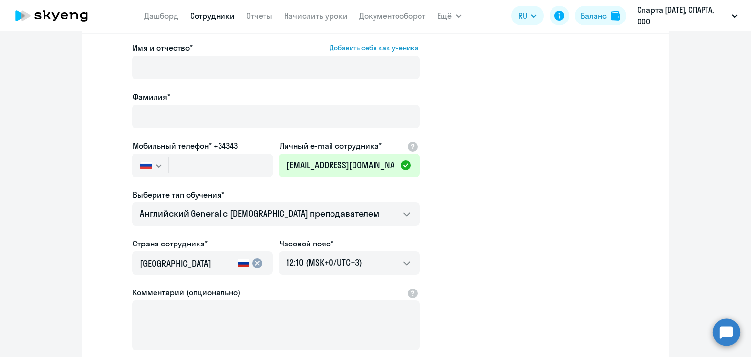
click at [654, 211] on div "Имя и отчество* Добавить себя как ученика [PERSON_NAME]* Мобильный телефон* +34…" at bounding box center [375, 249] width 587 height 430
click at [230, 161] on input "text" at bounding box center [221, 164] width 104 height 23
paste input "+971 -58-538-6273"
type input "+971 -58-538-6273"
click at [674, 136] on ng-component "Новые сотрудники Импорт из Excel Имя и отчество* Добавить себя как ученика [PER…" at bounding box center [375, 227] width 751 height 474
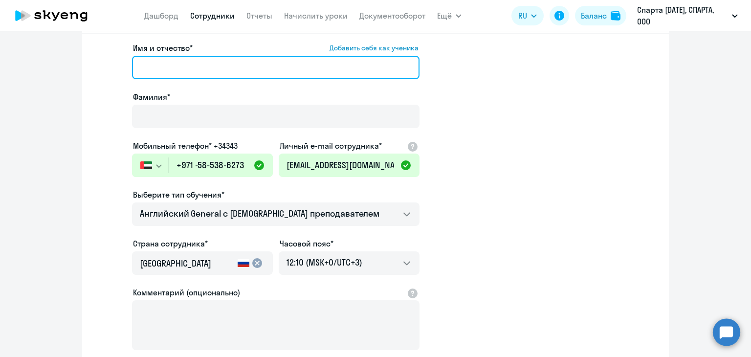
click at [313, 75] on input "Имя и отчество* Добавить себя как ученика" at bounding box center [275, 67] width 287 height 23
paste input "[PERSON_NAME]"
drag, startPoint x: 185, startPoint y: 67, endPoint x: 245, endPoint y: 72, distance: 60.3
click at [245, 72] on input "[PERSON_NAME]" at bounding box center [275, 67] width 287 height 23
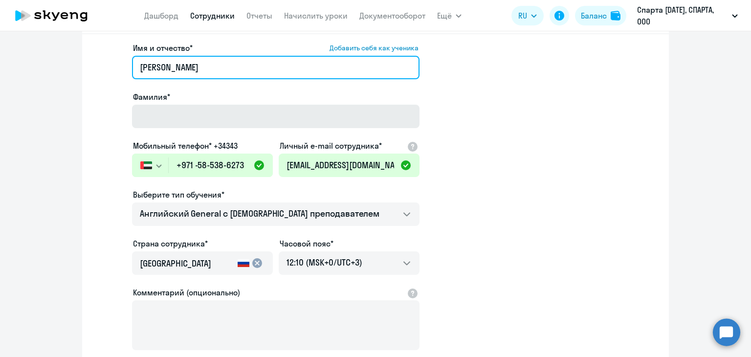
type input "[PERSON_NAME]"
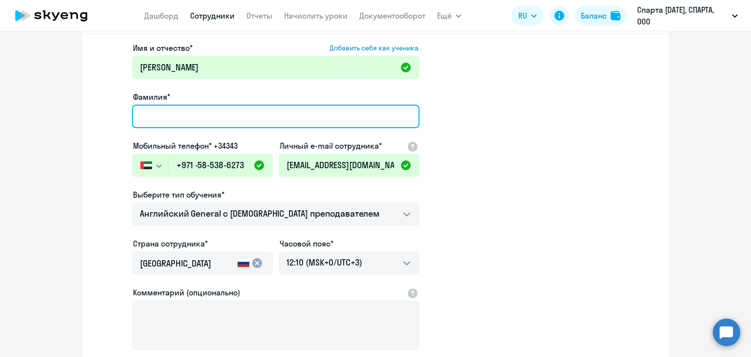
click at [233, 110] on input "Фамилия*" at bounding box center [275, 116] width 287 height 23
paste input "[PERSON_NAME]"
type input "[PERSON_NAME]"
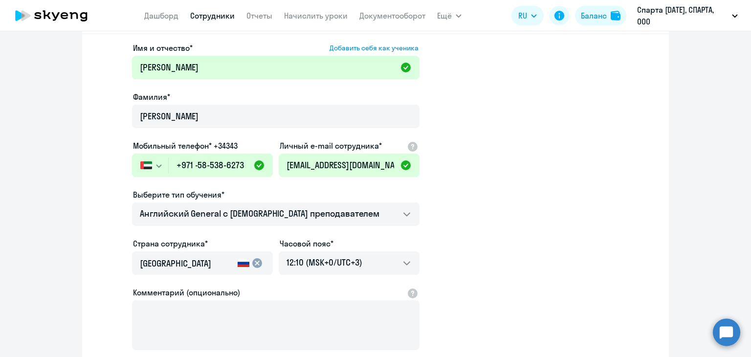
click at [545, 154] on app-new-student-form "Имя и отчество* Добавить себя как ученика [PERSON_NAME]* [PERSON_NAME] телефон*…" at bounding box center [375, 216] width 555 height 349
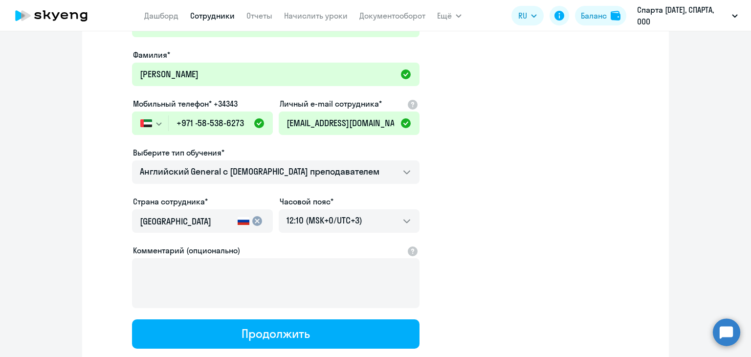
scroll to position [147, 0]
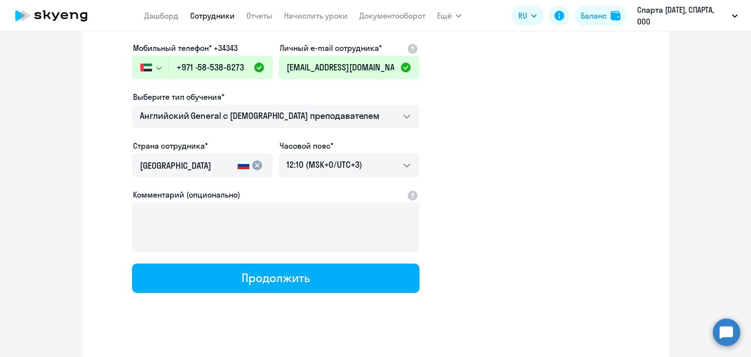
click at [225, 161] on input "[GEOGRAPHIC_DATA]" at bounding box center [187, 165] width 94 height 13
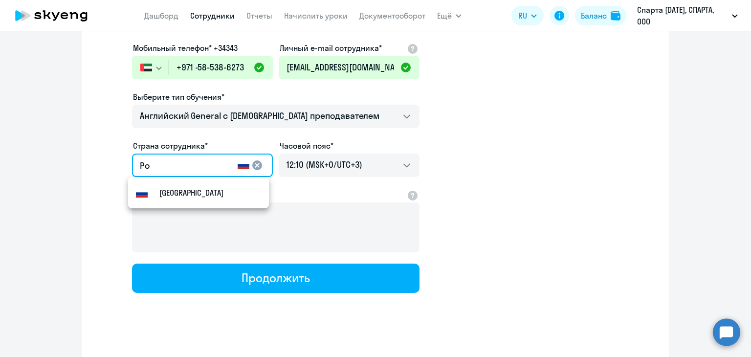
type input "Р"
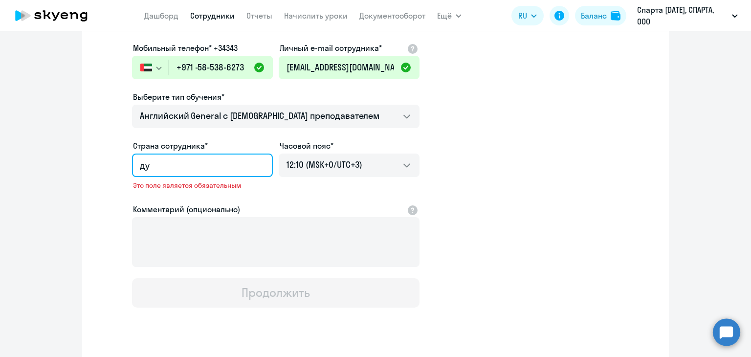
type input "д"
type input "щ"
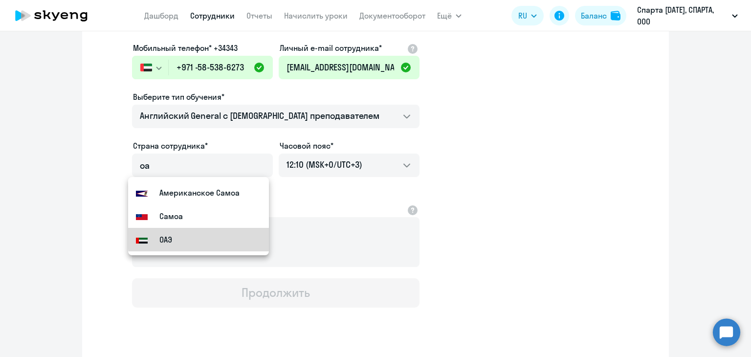
click at [247, 234] on mat-option "ОАЭ" at bounding box center [198, 239] width 141 height 23
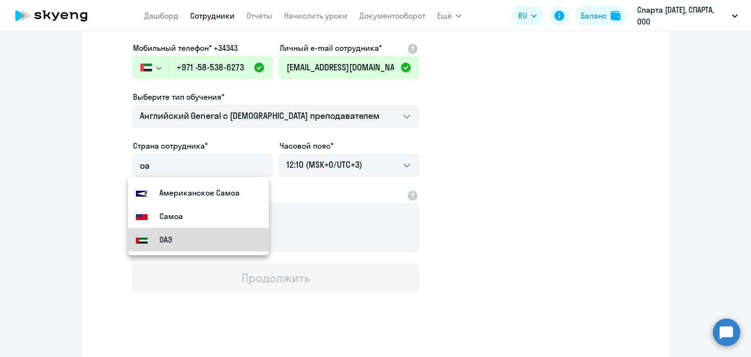
type input "ОАЭ"
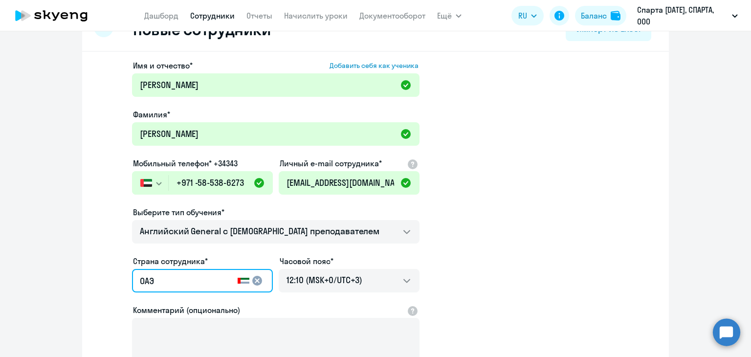
scroll to position [98, 0]
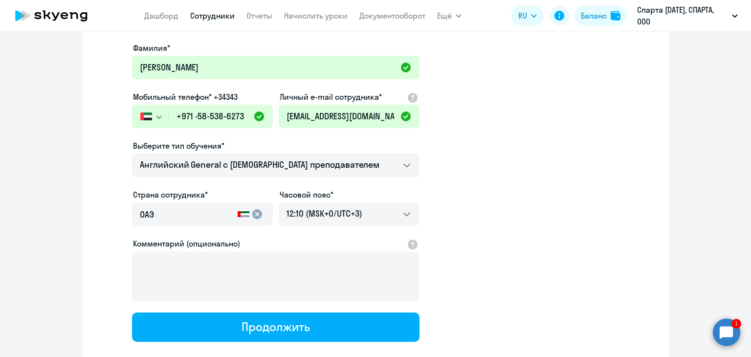
click at [649, 208] on app-new-student-form "Имя и отчество* Добавить себя как ученика [PERSON_NAME]* [PERSON_NAME] телефон*…" at bounding box center [375, 167] width 555 height 349
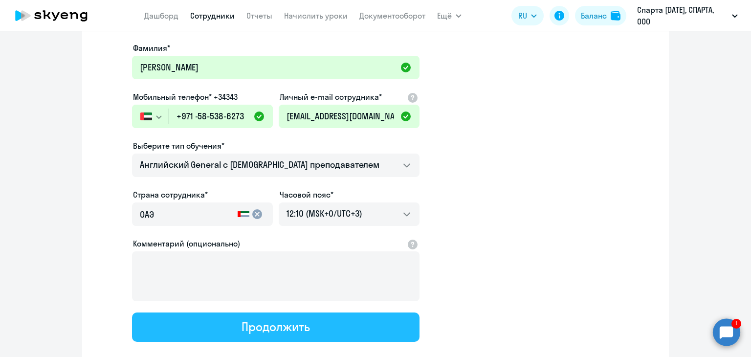
click at [324, 331] on button "Продолжить" at bounding box center [275, 326] width 287 height 29
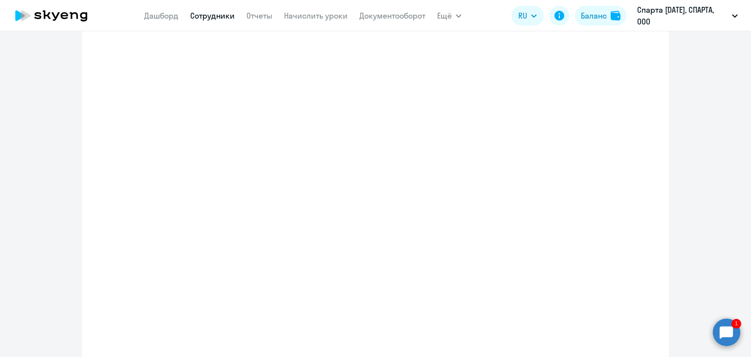
select select "english_adult_not_native_speaker"
select select "3"
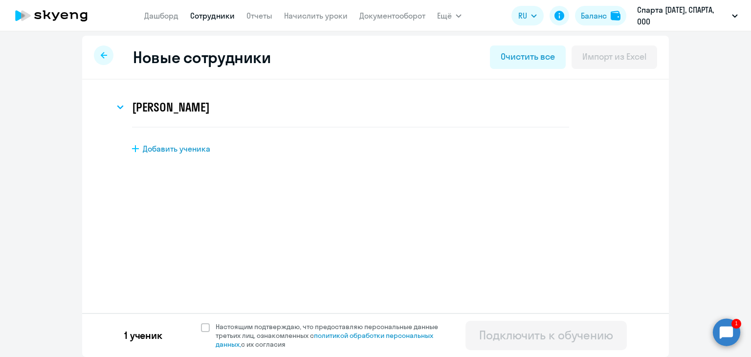
scroll to position [0, 0]
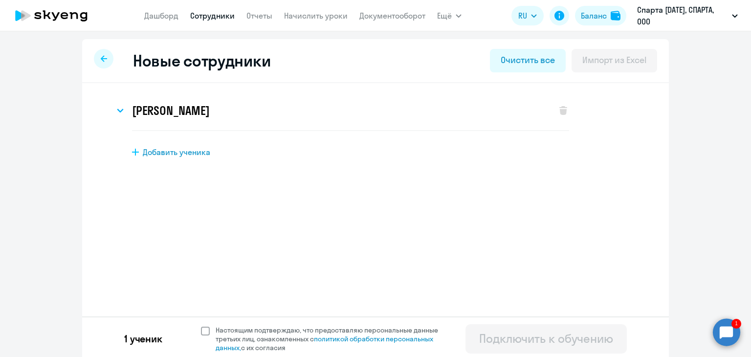
click at [201, 331] on span at bounding box center [205, 331] width 9 height 9
click at [200, 326] on input "Настоящим подтверждаю, что предоставляю персональные данные третьих лиц, ознако…" at bounding box center [200, 325] width 0 height 0
checkbox input "true"
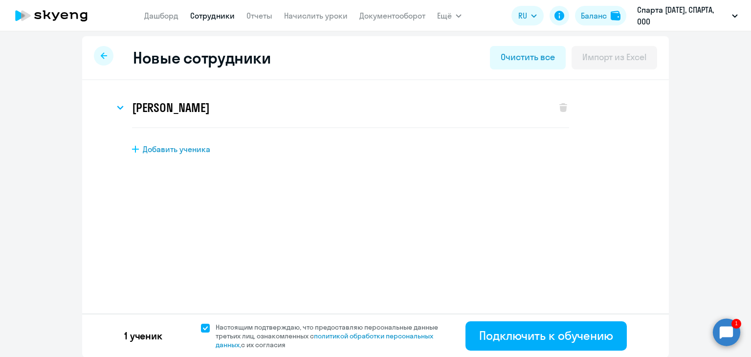
scroll to position [3, 0]
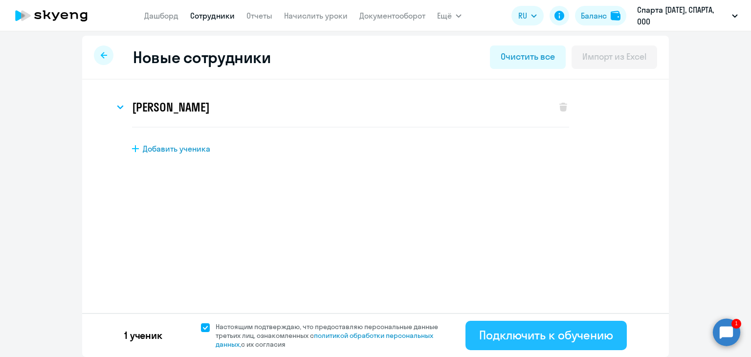
click at [540, 339] on div "Подключить к обучению" at bounding box center [546, 335] width 134 height 16
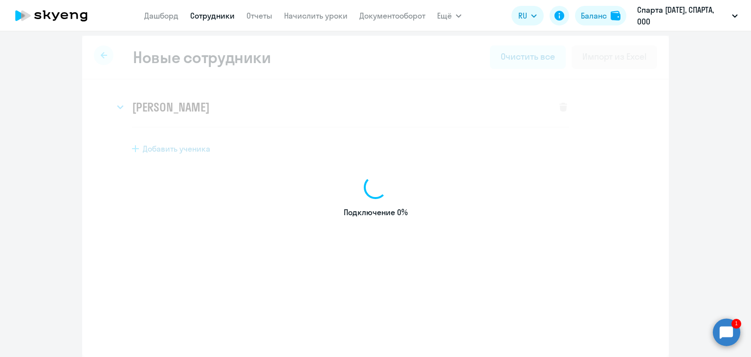
select select "english_adult_not_native_speaker"
select select "3"
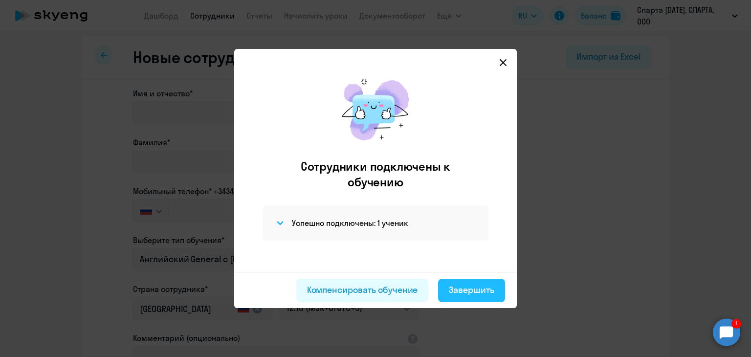
click at [448, 284] on button "Завершить" at bounding box center [471, 290] width 67 height 23
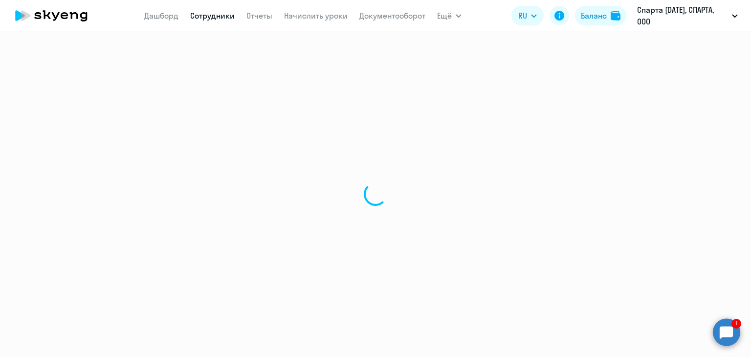
select select "30"
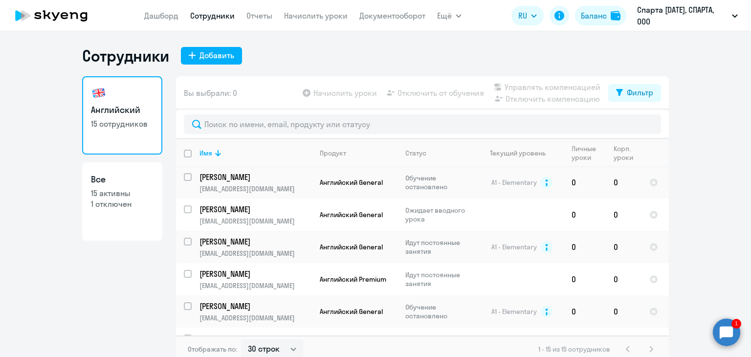
scroll to position [371, 0]
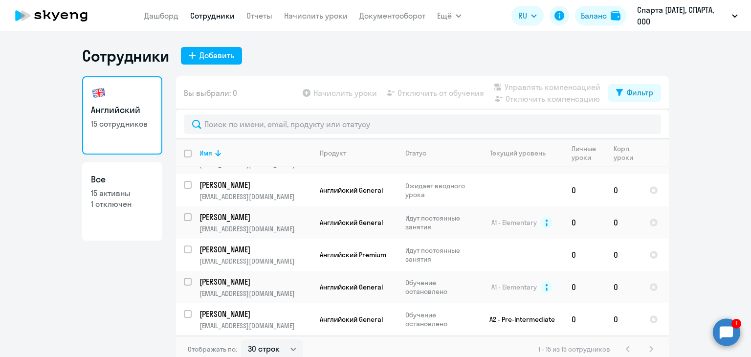
click at [725, 340] on circle at bounding box center [726, 331] width 27 height 27
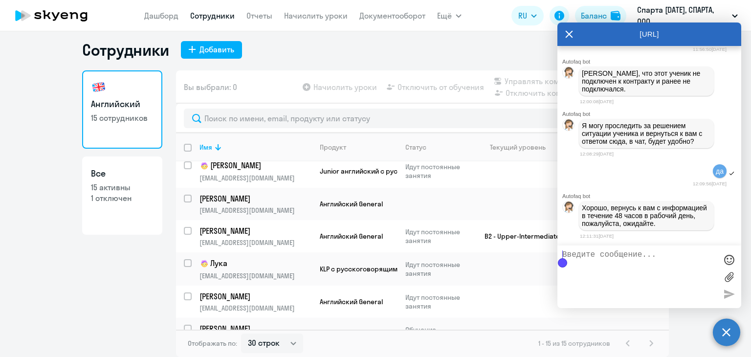
scroll to position [77, 0]
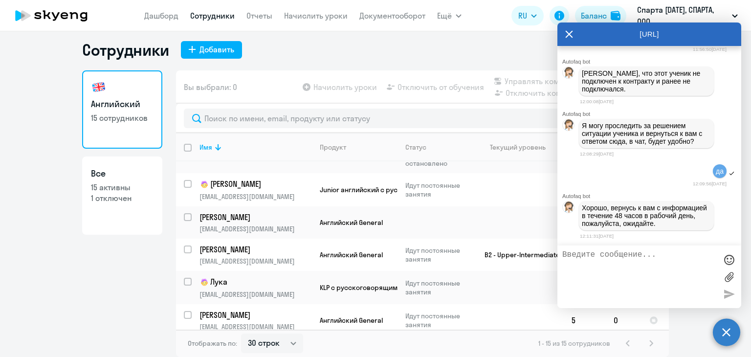
click at [565, 34] on icon at bounding box center [569, 33] width 8 height 23
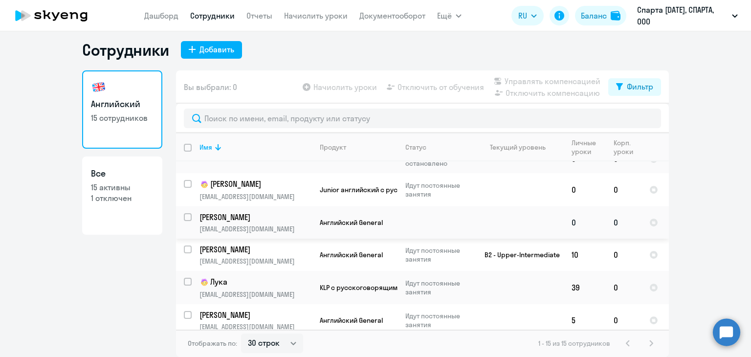
click at [555, 219] on td at bounding box center [518, 222] width 91 height 32
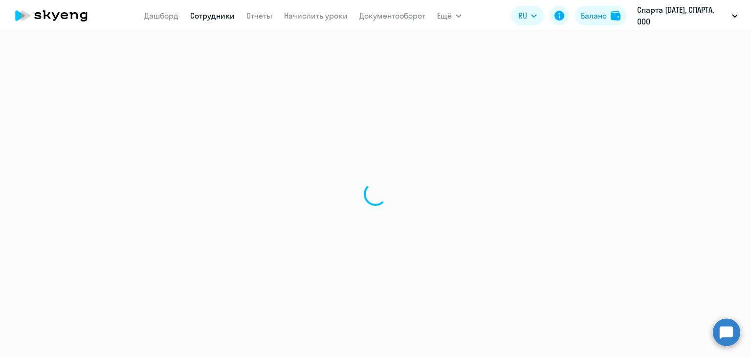
select select "english"
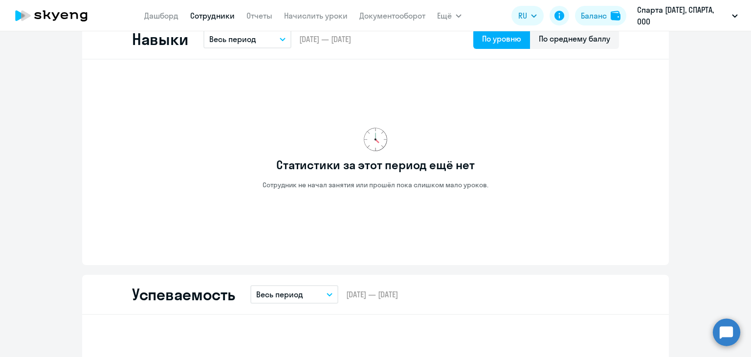
scroll to position [538, 0]
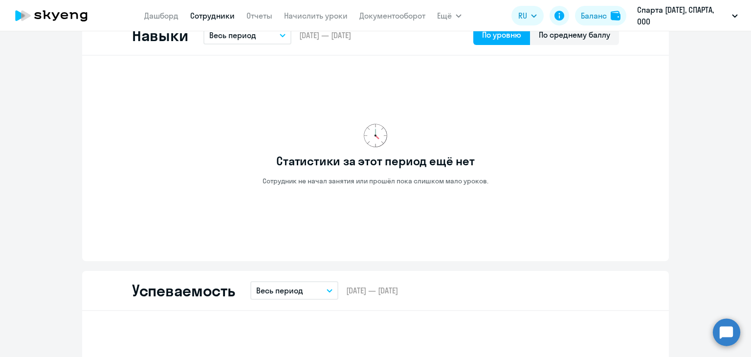
click at [680, 136] on ng-component "[PERSON_NAME] [EMAIL_ADDRESS][DOMAIN_NAME] Английский Французкий Баланс 0 уроко…" at bounding box center [375, 303] width 751 height 1589
click at [205, 20] on link "Сотрудники" at bounding box center [212, 16] width 44 height 10
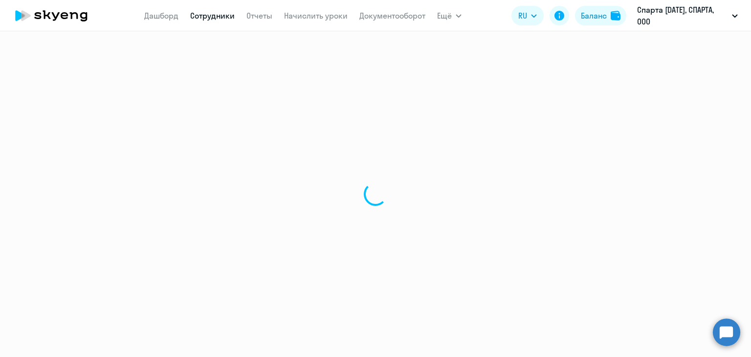
select select "30"
